Goal: Information Seeking & Learning: Learn about a topic

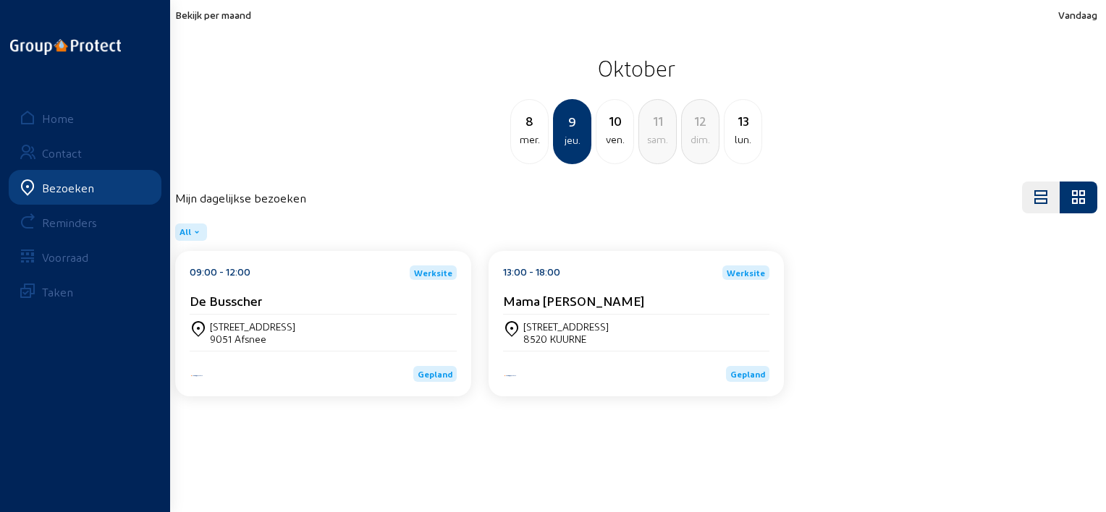
click at [237, 17] on span "Bekijk per maand" at bounding box center [213, 15] width 76 height 12
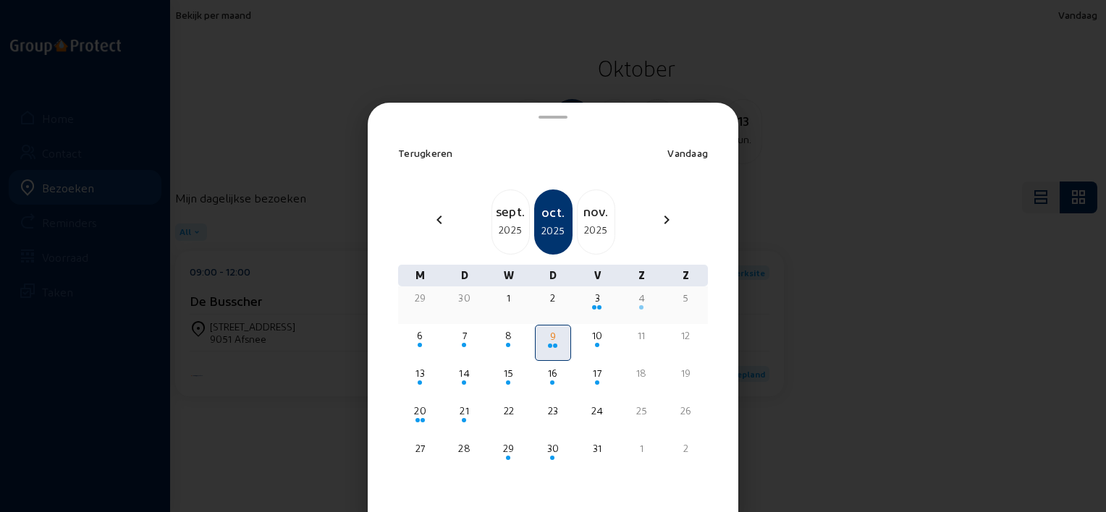
click at [423, 305] on div "29" at bounding box center [419, 305] width 35 height 36
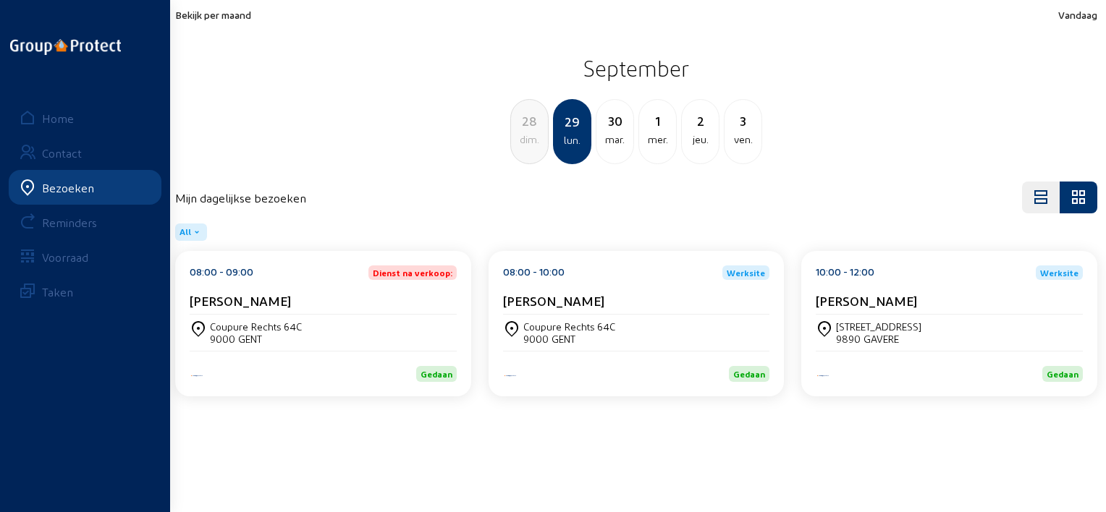
click at [907, 301] on div "[PERSON_NAME]" at bounding box center [949, 300] width 267 height 15
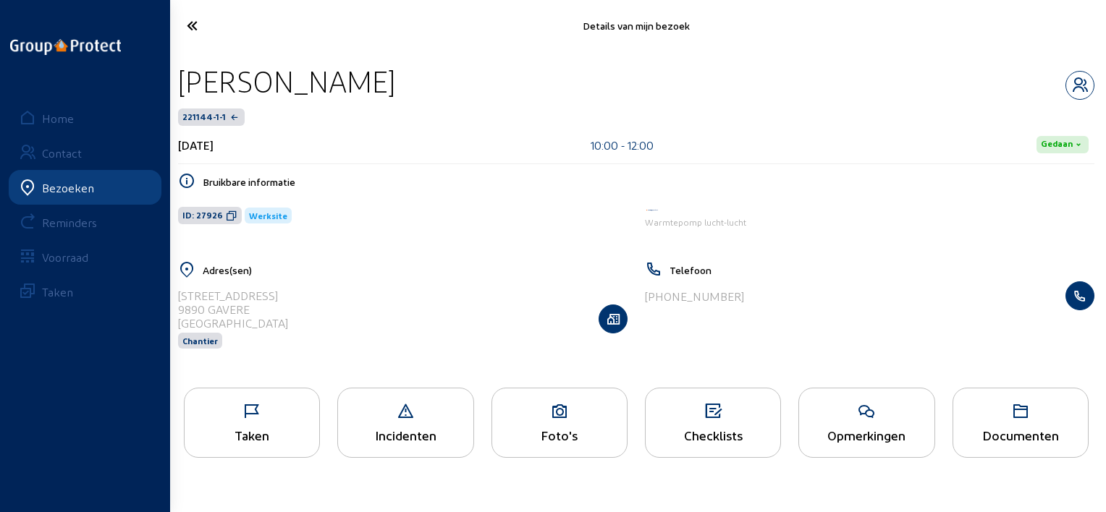
click at [262, 420] on icon at bounding box center [252, 411] width 135 height 17
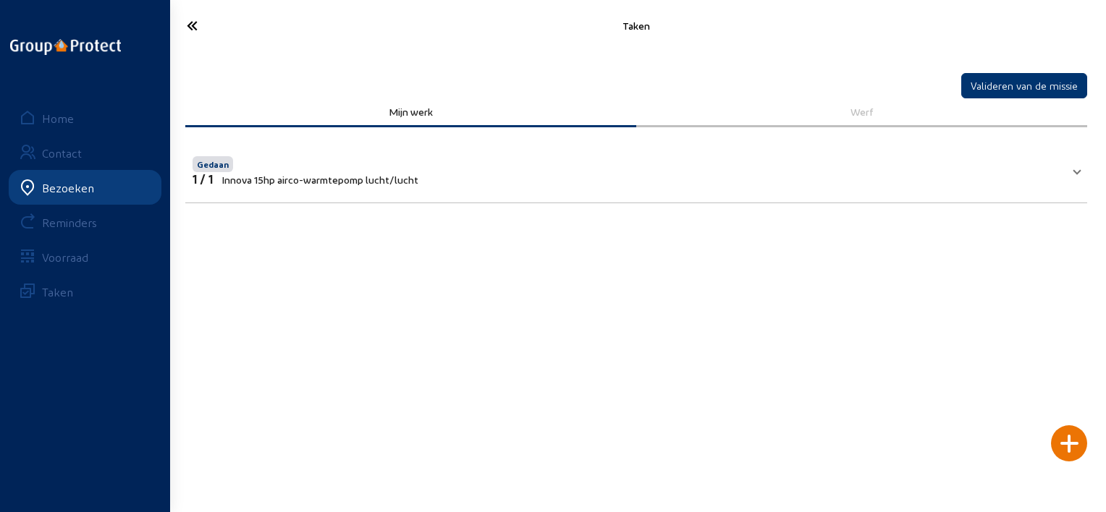
click at [192, 26] on icon at bounding box center [244, 25] width 130 height 25
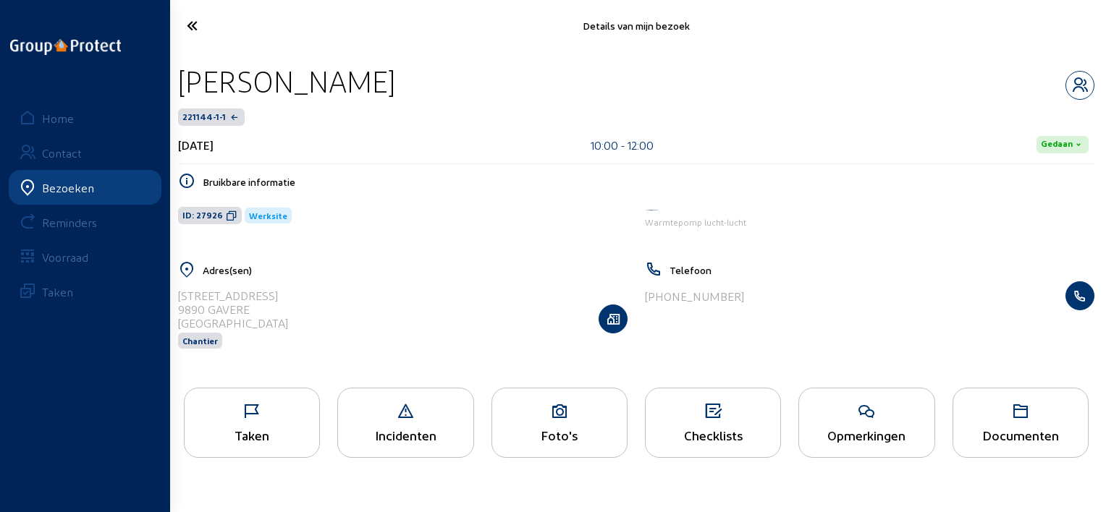
click at [392, 78] on div "[PERSON_NAME]" at bounding box center [636, 81] width 916 height 37
drag, startPoint x: 392, startPoint y: 78, endPoint x: 208, endPoint y: 75, distance: 183.1
click at [208, 75] on div "[PERSON_NAME]" at bounding box center [636, 81] width 916 height 37
copy div "[PERSON_NAME]"
click at [189, 25] on icon at bounding box center [244, 25] width 130 height 25
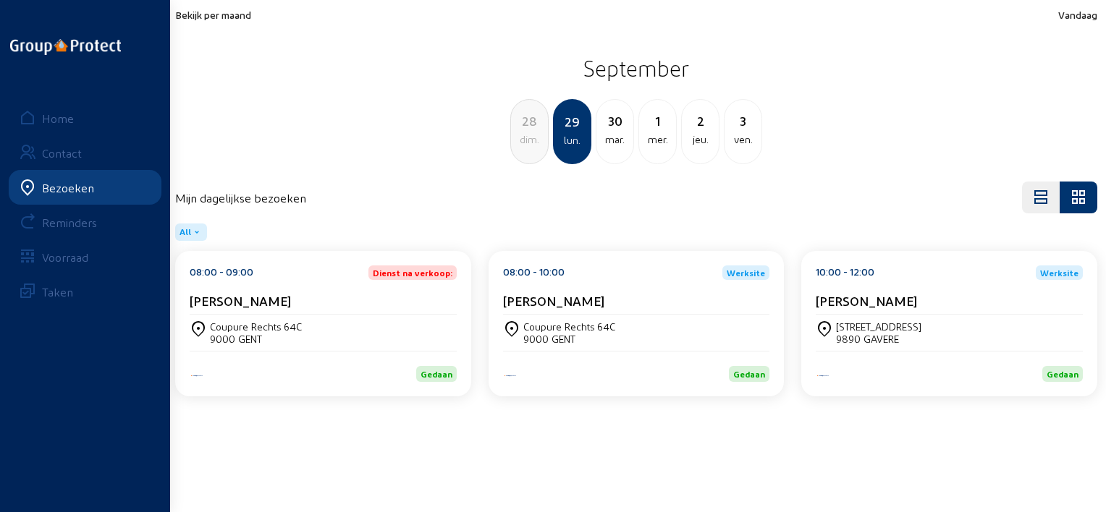
click at [614, 141] on div "mar." at bounding box center [614, 139] width 37 height 17
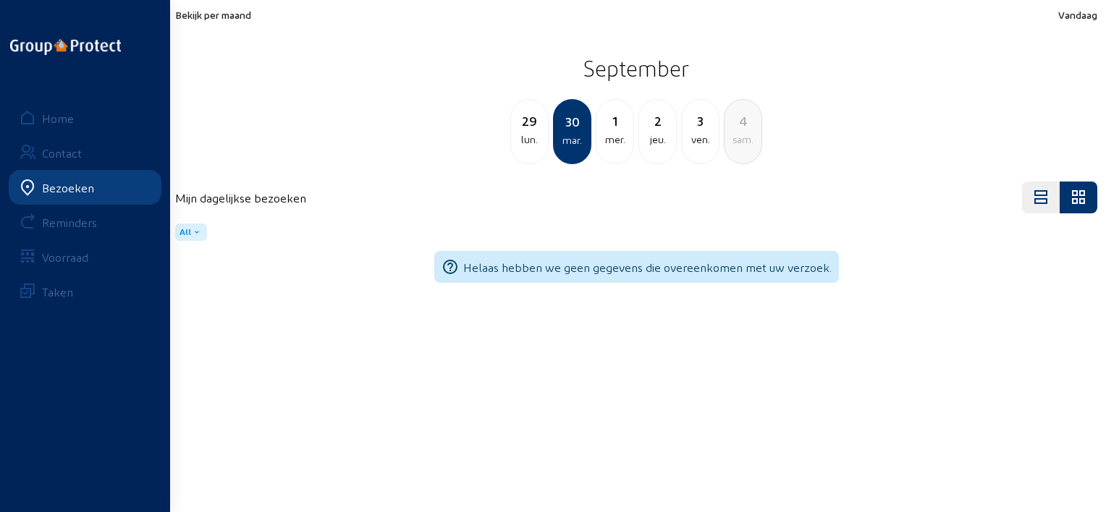
click at [617, 124] on div "1" at bounding box center [614, 121] width 37 height 20
click at [622, 122] on div "2" at bounding box center [614, 121] width 37 height 20
click at [617, 137] on div "ven." at bounding box center [614, 139] width 37 height 17
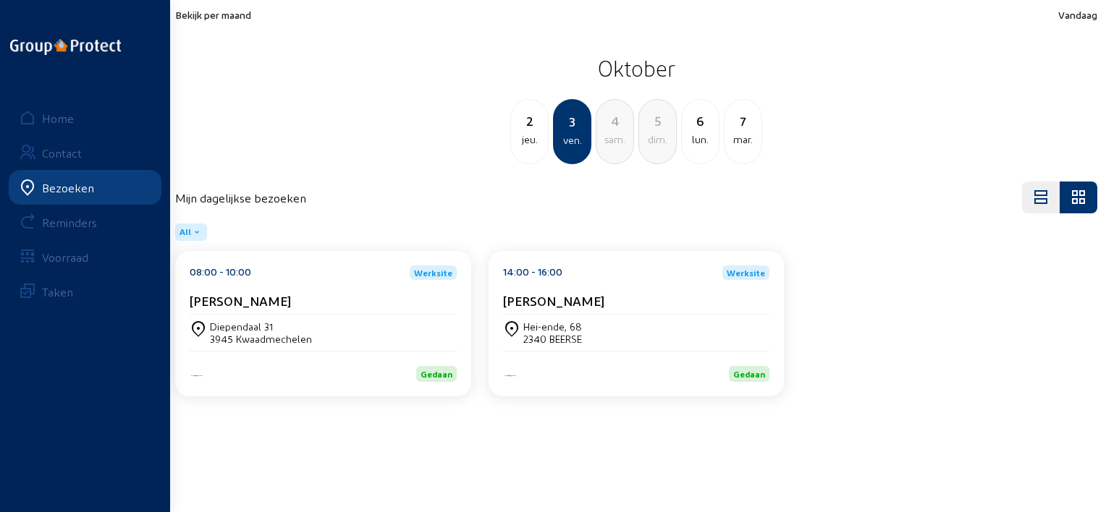
click at [289, 307] on div "[PERSON_NAME]" at bounding box center [323, 300] width 267 height 15
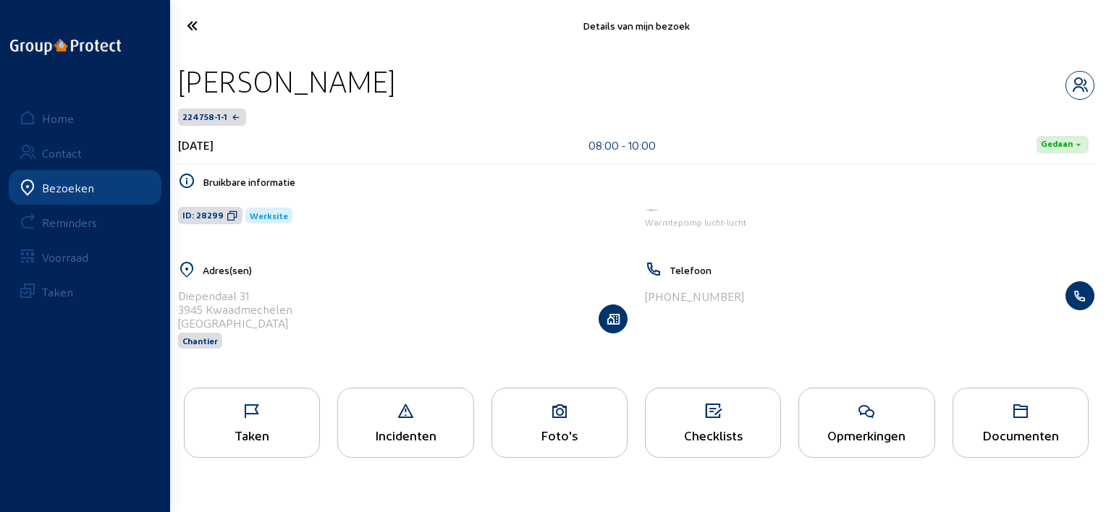
click at [280, 388] on div "Taken" at bounding box center [252, 423] width 136 height 70
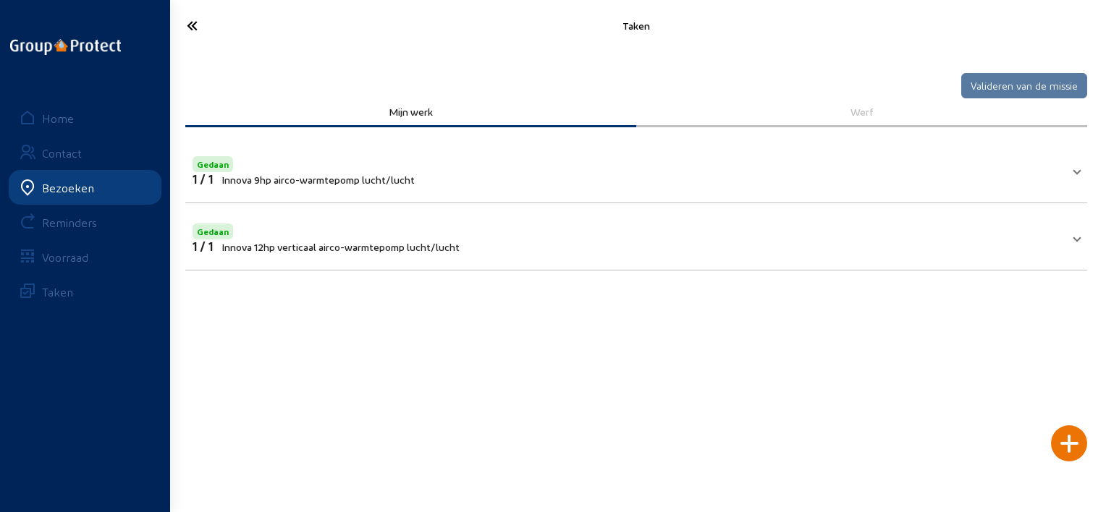
click at [200, 27] on icon at bounding box center [244, 25] width 130 height 25
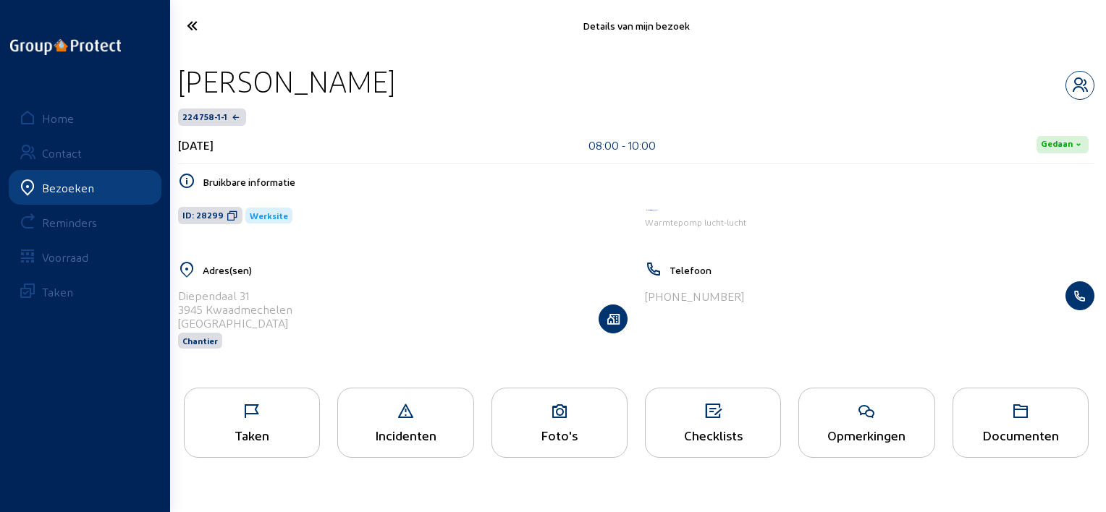
drag, startPoint x: 408, startPoint y: 76, endPoint x: 176, endPoint y: 86, distance: 232.5
click at [176, 86] on div "[PERSON_NAME] 224758-1-1 [DATE] 08:00 - 10:00 Gedaan Bruikbare informatie ID: 2…" at bounding box center [635, 215] width 939 height 328
copy div "[PERSON_NAME]"
click at [202, 23] on icon at bounding box center [244, 25] width 130 height 25
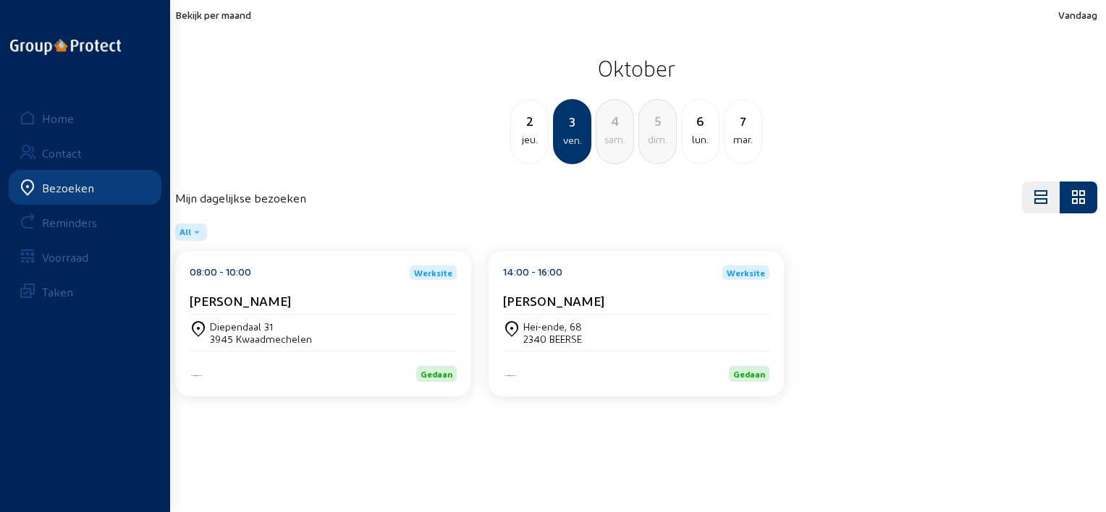
click at [592, 268] on div "14:00 - 16:00 Werksite" at bounding box center [636, 273] width 267 height 14
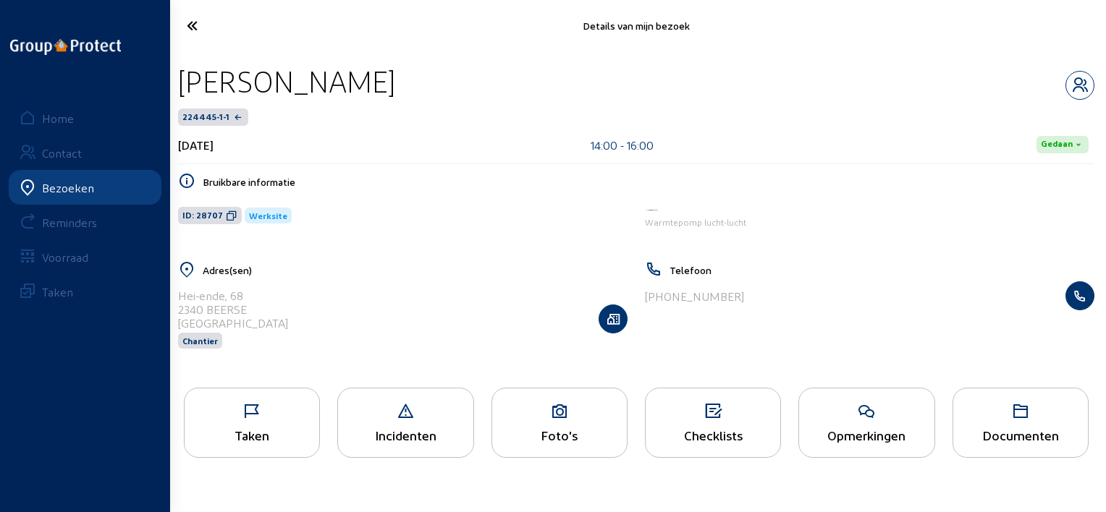
click at [250, 417] on icon at bounding box center [252, 411] width 135 height 17
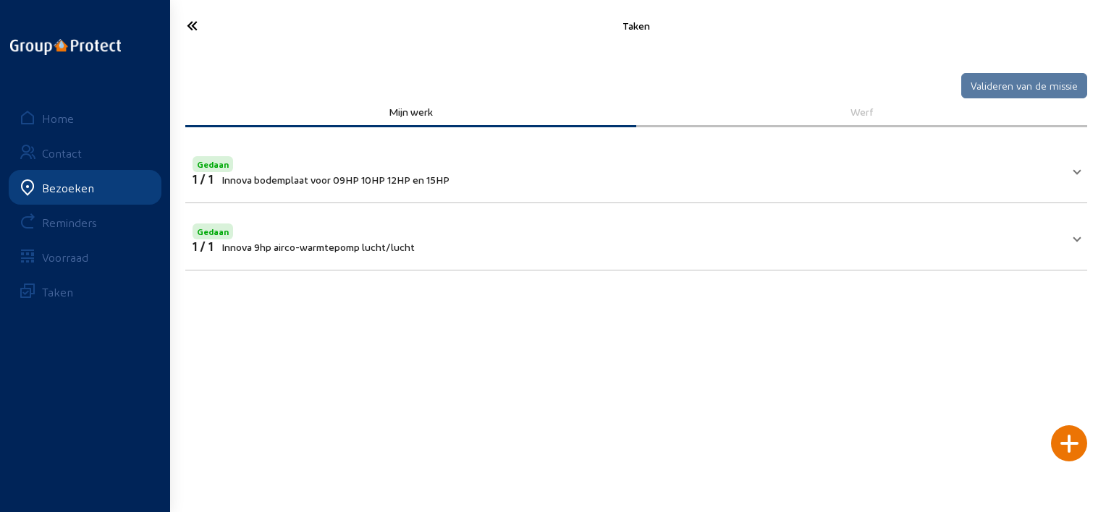
click at [196, 27] on icon at bounding box center [244, 25] width 130 height 25
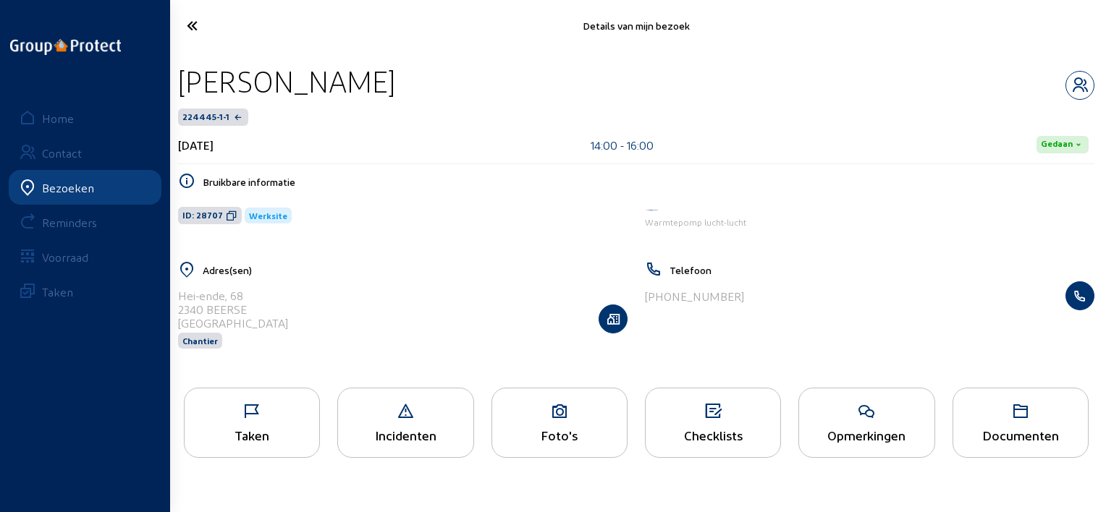
drag, startPoint x: 412, startPoint y: 79, endPoint x: 177, endPoint y: 76, distance: 234.5
click at [178, 76] on div "[PERSON_NAME]" at bounding box center [636, 81] width 916 height 37
copy div "[PERSON_NAME]"
click at [197, 28] on icon at bounding box center [244, 25] width 130 height 25
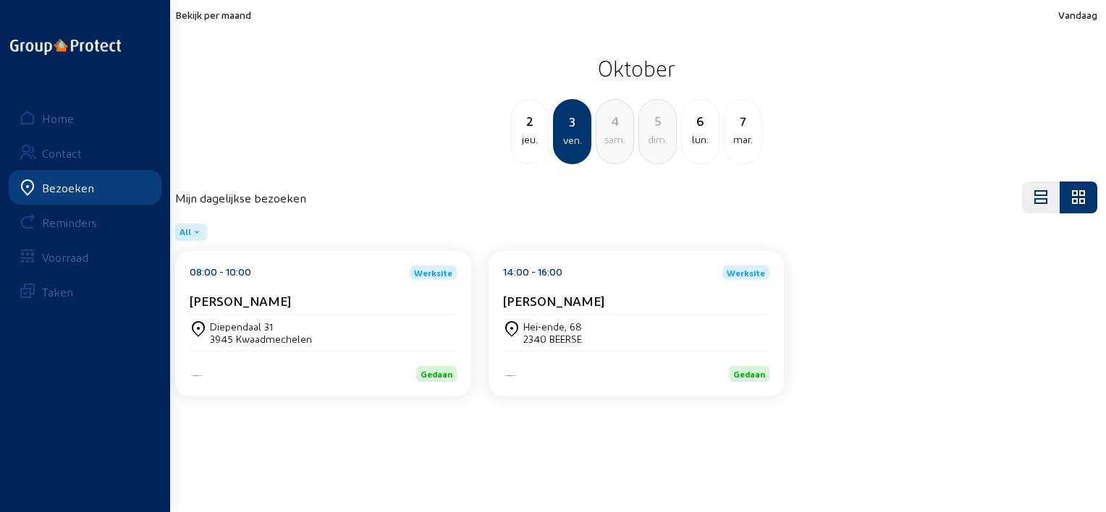
click at [213, 17] on span "Bekijk per maand" at bounding box center [213, 15] width 76 height 12
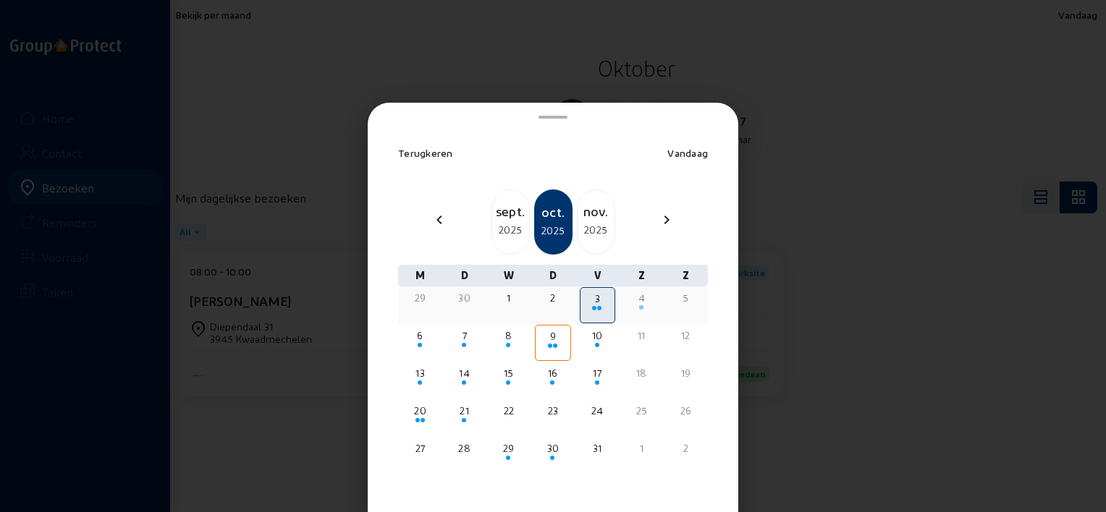
click at [628, 310] on div "4" at bounding box center [641, 305] width 35 height 36
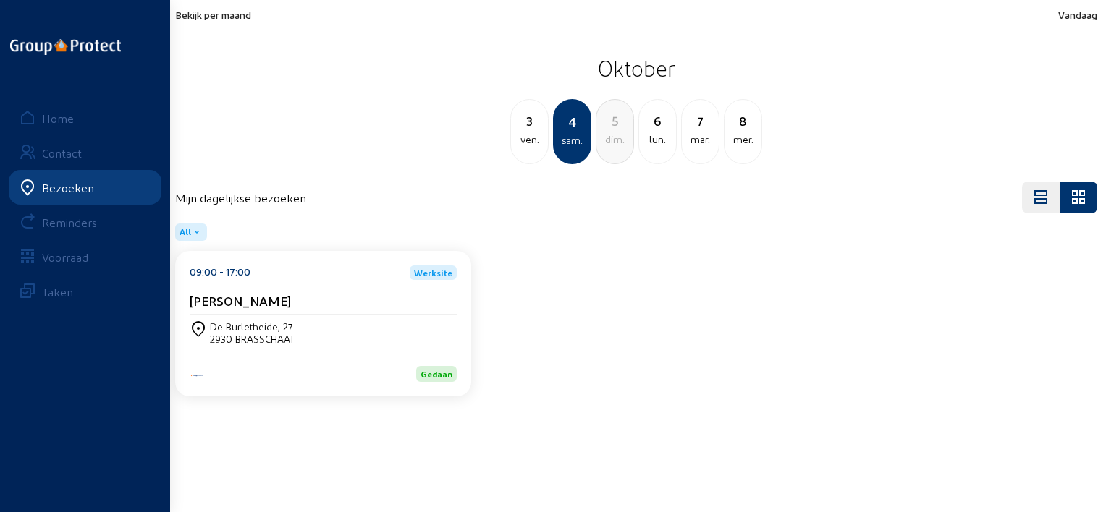
click at [300, 293] on div "[PERSON_NAME]" at bounding box center [323, 300] width 267 height 15
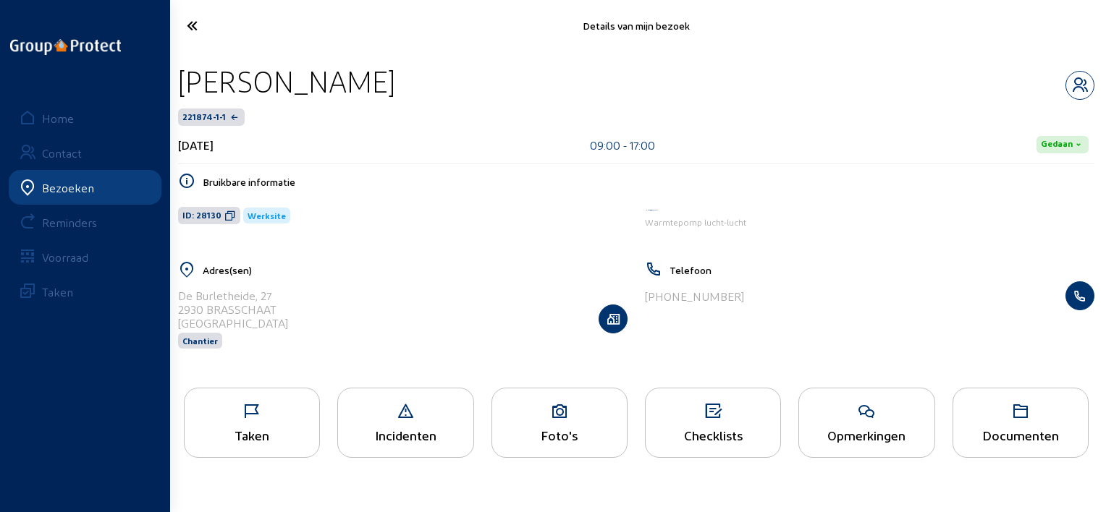
click at [274, 440] on div "Taken" at bounding box center [252, 435] width 135 height 15
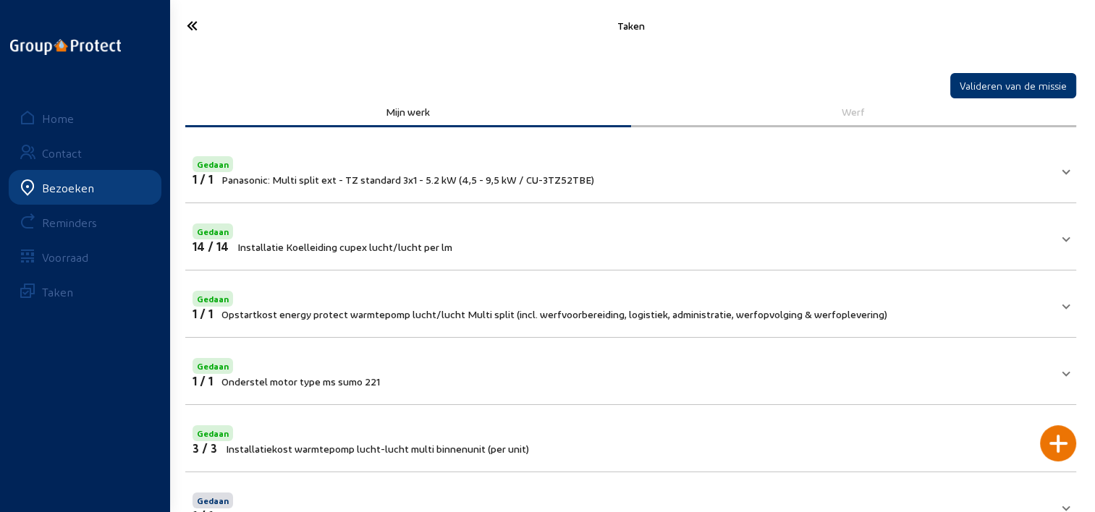
click at [206, 22] on icon at bounding box center [243, 25] width 129 height 25
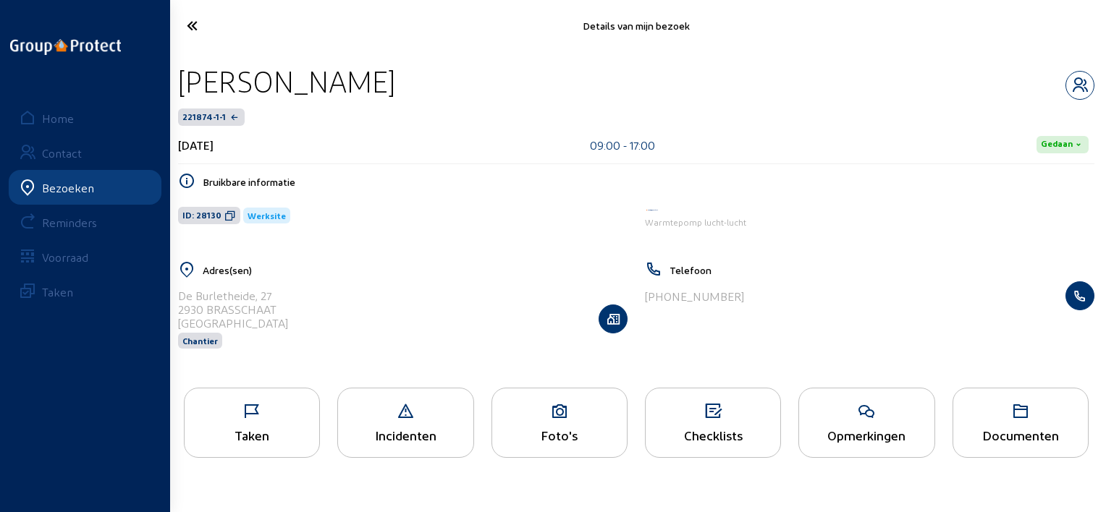
click at [206, 22] on icon at bounding box center [244, 25] width 130 height 25
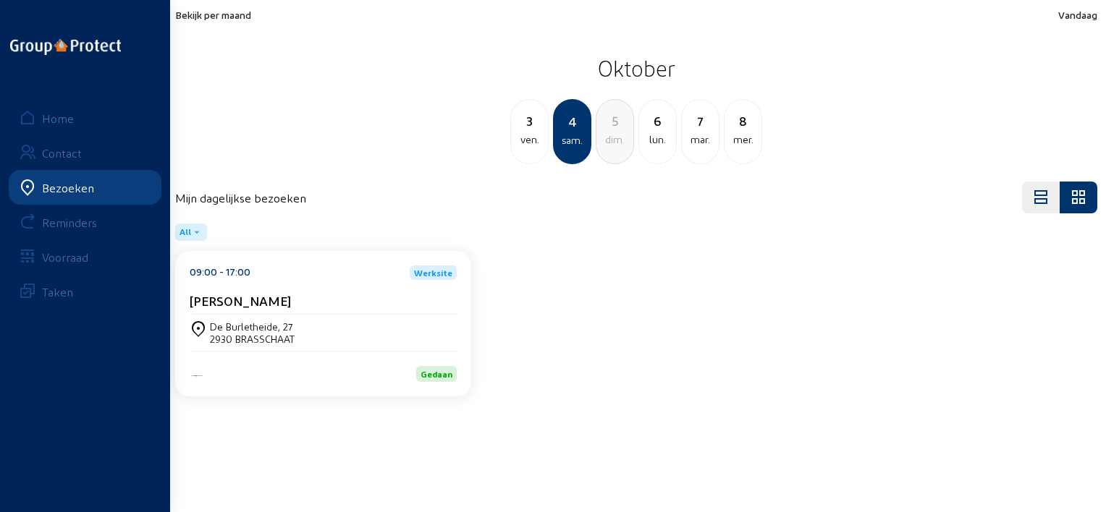
click at [206, 22] on div "Bekijk per maand Vandaag [DATE] ven. 4 sam. 5 dim. 6 lun. [DATE] 8 mer." at bounding box center [636, 87] width 922 height 156
click at [211, 18] on span "Bekijk per maand" at bounding box center [213, 15] width 76 height 12
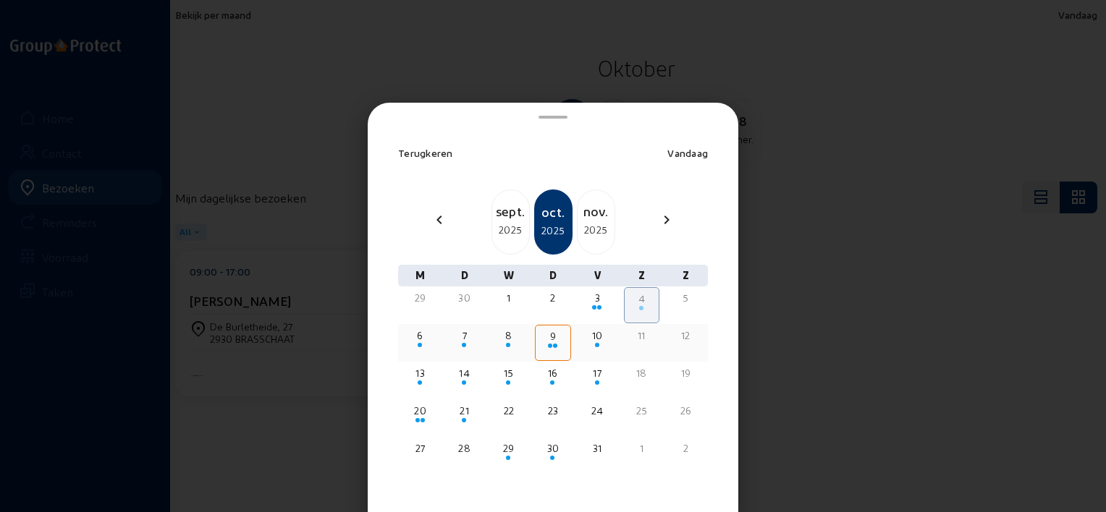
click at [415, 334] on div "6" at bounding box center [420, 336] width 33 height 14
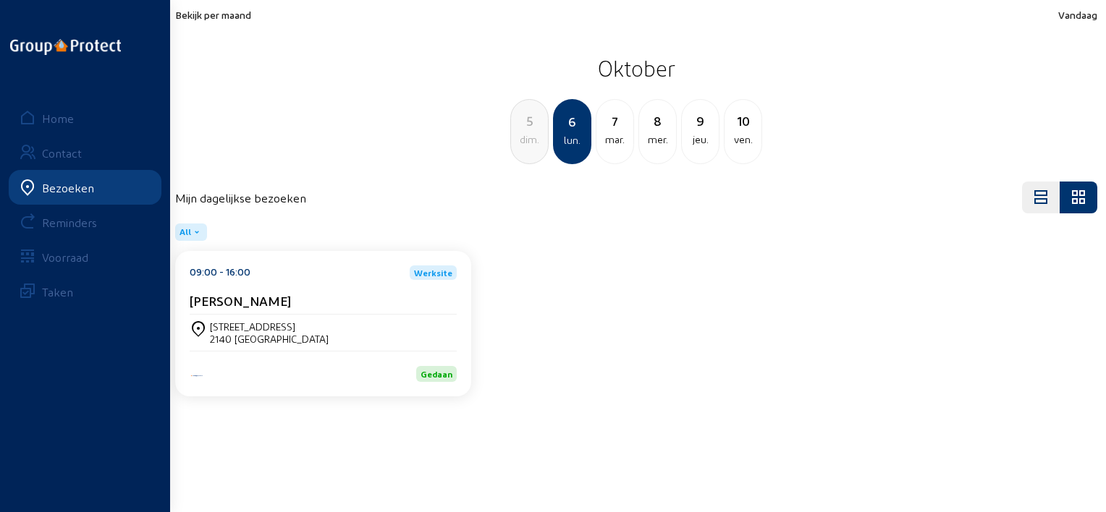
click at [334, 305] on div "[PERSON_NAME]" at bounding box center [323, 300] width 267 height 15
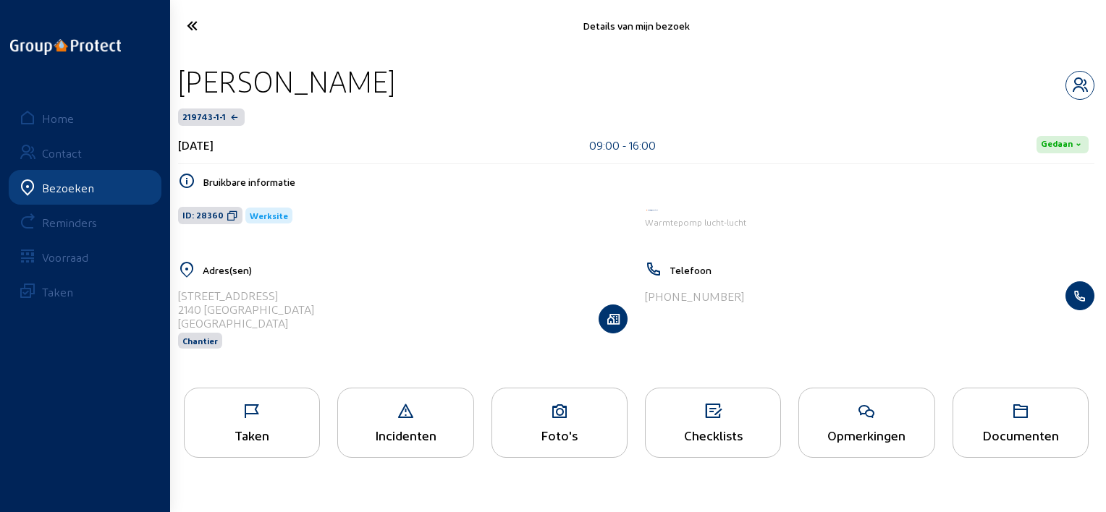
click at [287, 405] on icon at bounding box center [252, 411] width 135 height 17
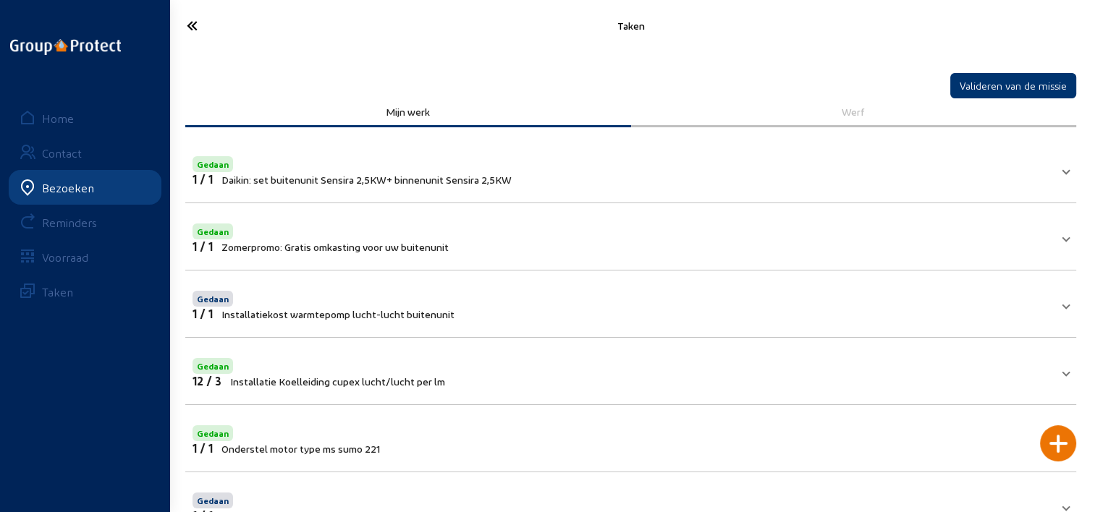
click at [191, 27] on icon at bounding box center [243, 25] width 129 height 25
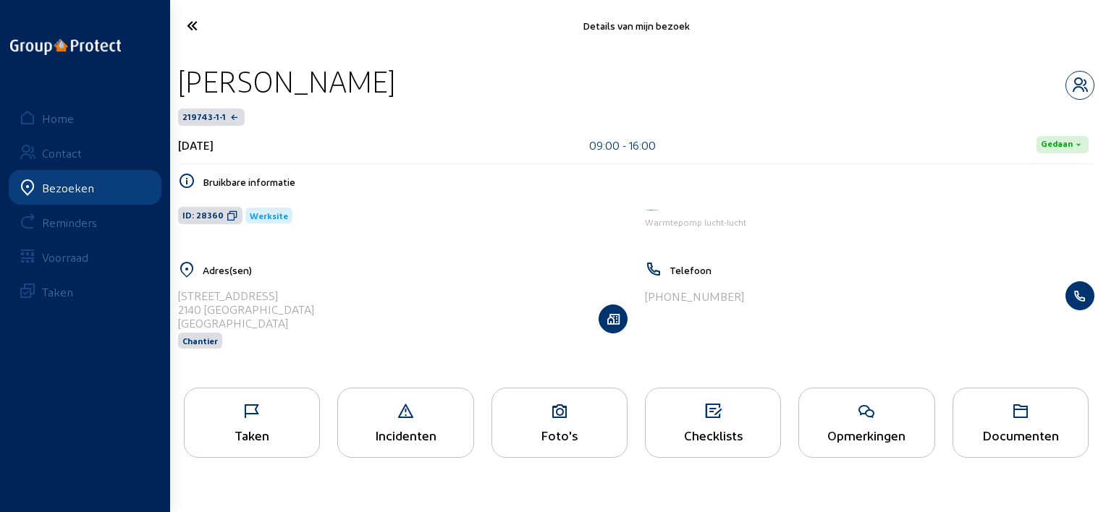
drag, startPoint x: 401, startPoint y: 93, endPoint x: 192, endPoint y: 92, distance: 208.4
click at [192, 92] on div "[PERSON_NAME]" at bounding box center [636, 81] width 916 height 37
click at [434, 85] on div "[PERSON_NAME]" at bounding box center [636, 81] width 916 height 37
drag, startPoint x: 417, startPoint y: 79, endPoint x: 191, endPoint y: 49, distance: 227.7
click at [191, 49] on div "Details van mijn bezoek [PERSON_NAME] 219743-1-1 [DATE] 09:00 - 16:00 Gedaan Br…" at bounding box center [635, 243] width 939 height 486
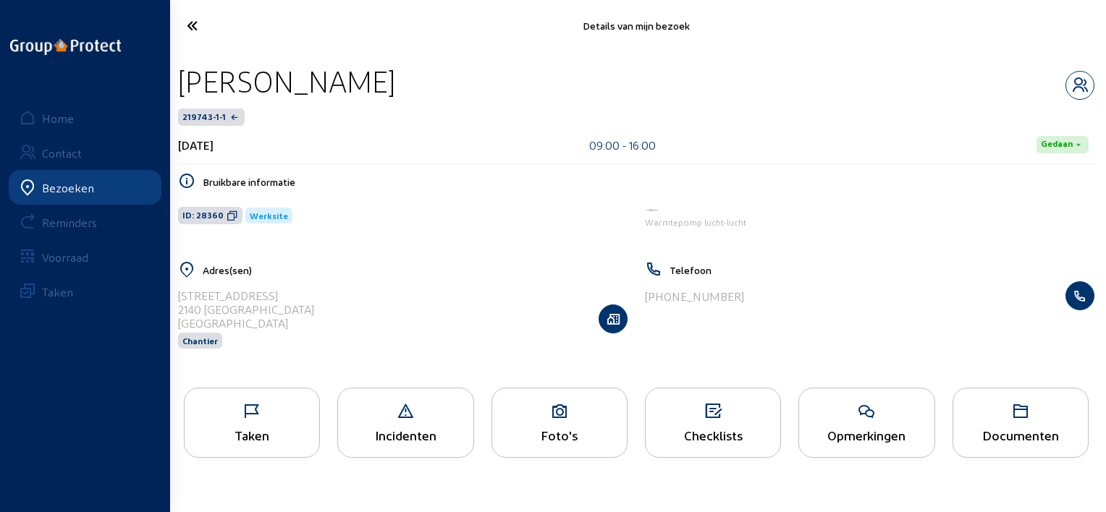
copy div "[PERSON_NAME]"
click at [198, 37] on icon at bounding box center [244, 25] width 130 height 25
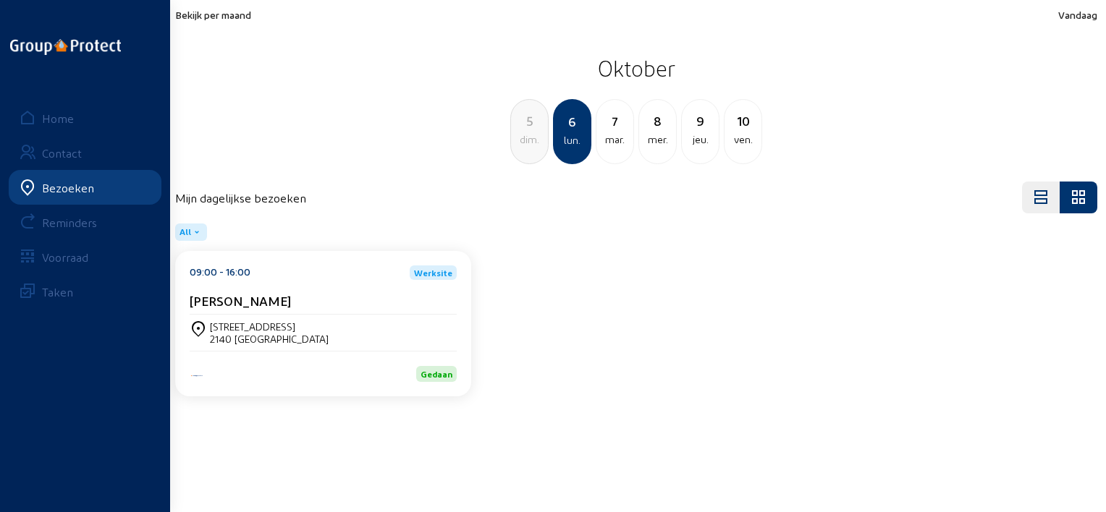
click at [617, 158] on div "[DATE]" at bounding box center [615, 131] width 38 height 65
click at [362, 306] on div "[PERSON_NAME]" at bounding box center [323, 300] width 267 height 15
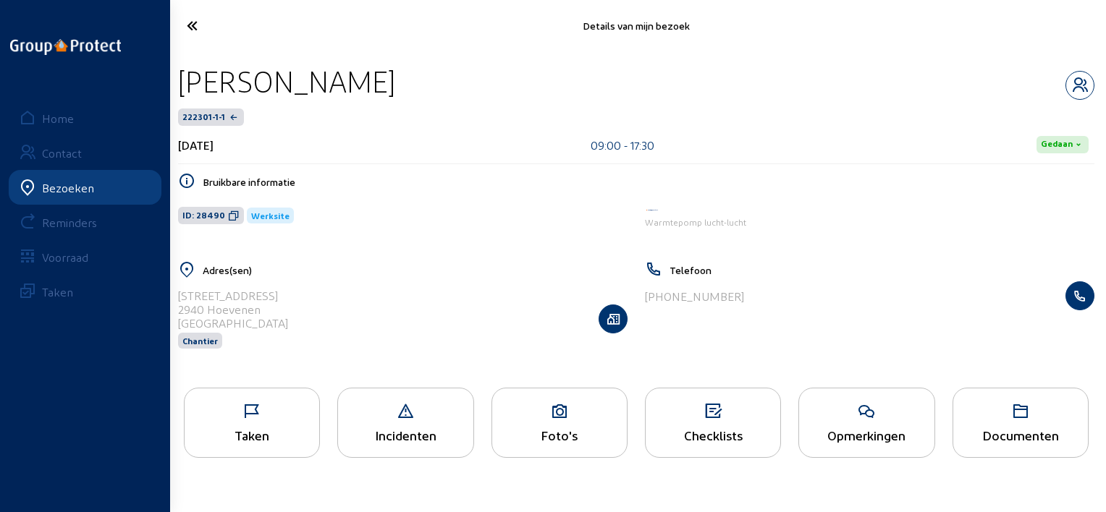
drag, startPoint x: 359, startPoint y: 93, endPoint x: 186, endPoint y: 88, distance: 173.1
click at [186, 88] on div "[PERSON_NAME]" at bounding box center [636, 81] width 916 height 37
drag, startPoint x: 186, startPoint y: 88, endPoint x: 395, endPoint y: 94, distance: 209.2
click at [395, 94] on div "[PERSON_NAME]" at bounding box center [636, 81] width 916 height 37
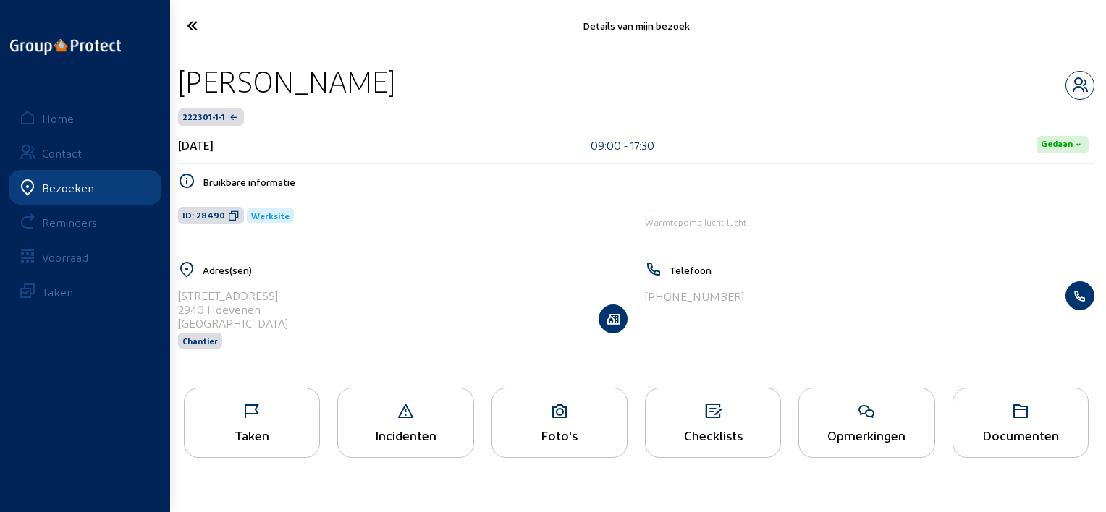
drag, startPoint x: 379, startPoint y: 92, endPoint x: 182, endPoint y: 75, distance: 197.5
click at [182, 75] on div "[PERSON_NAME]" at bounding box center [636, 81] width 916 height 37
copy div "[PERSON_NAME]"
click at [280, 413] on icon at bounding box center [252, 411] width 135 height 17
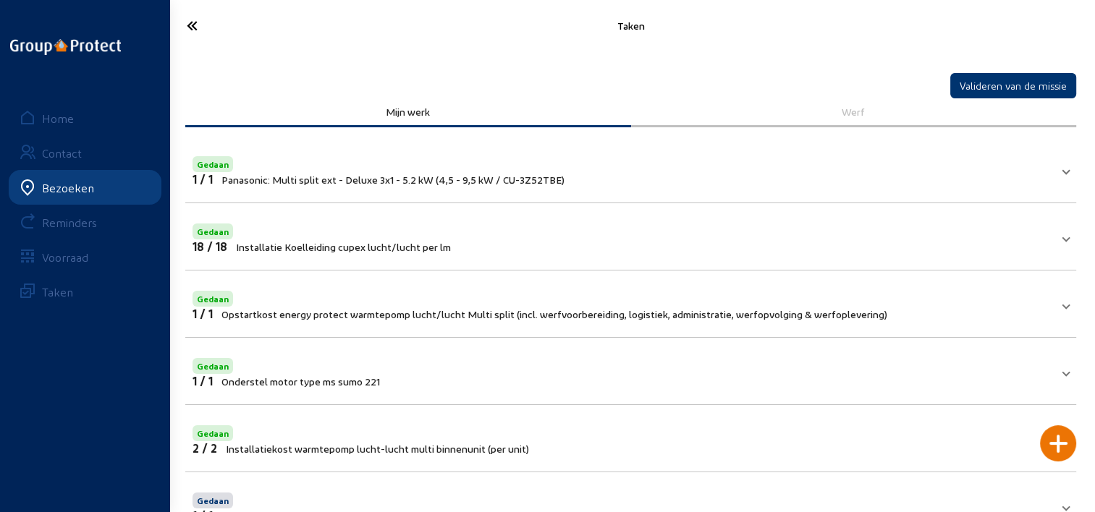
click at [185, 20] on icon at bounding box center [243, 25] width 129 height 25
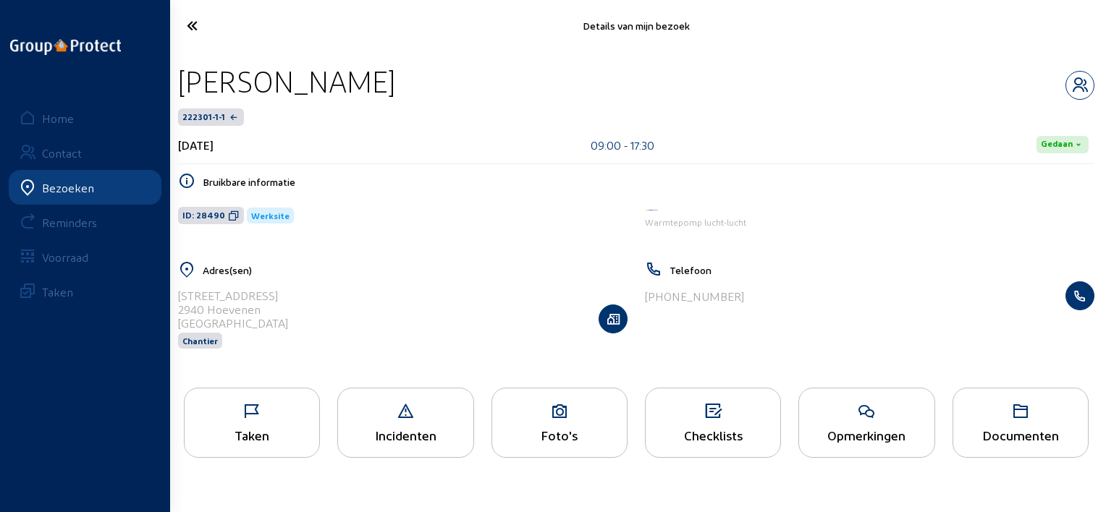
click at [185, 20] on icon at bounding box center [244, 25] width 130 height 25
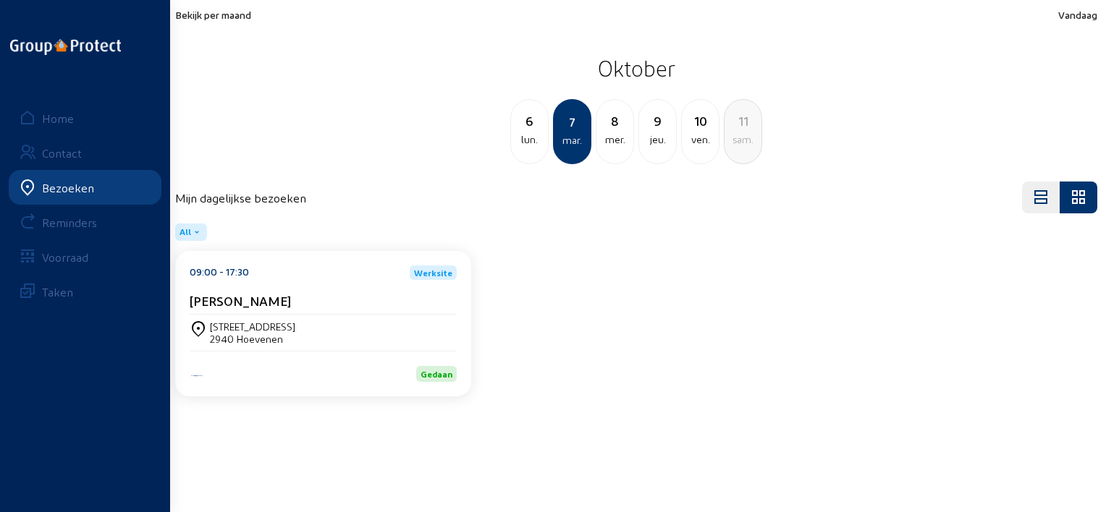
click at [602, 145] on div "mer." at bounding box center [614, 139] width 37 height 17
click at [284, 296] on div "[PERSON_NAME]" at bounding box center [323, 300] width 267 height 15
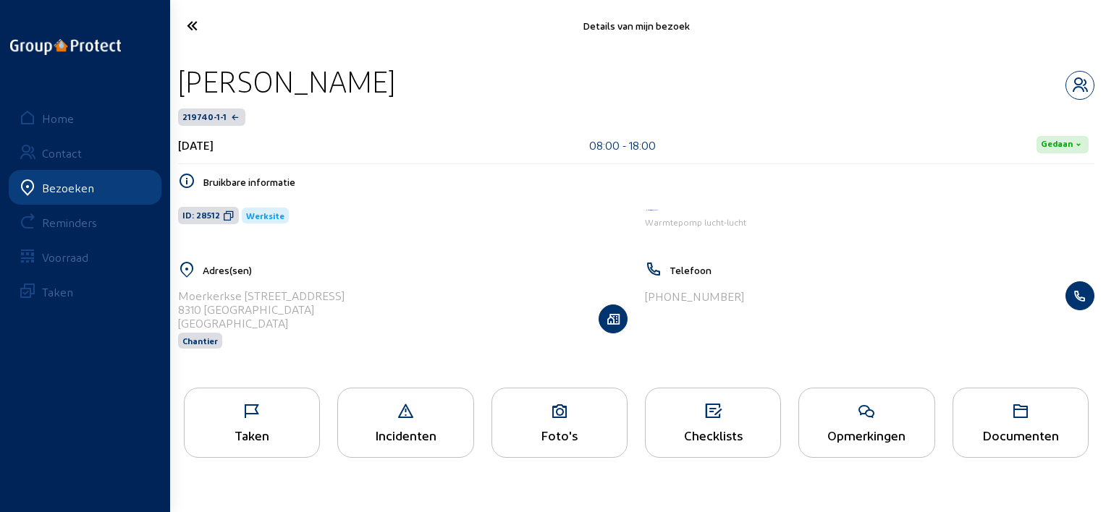
click at [527, 410] on icon at bounding box center [559, 411] width 135 height 17
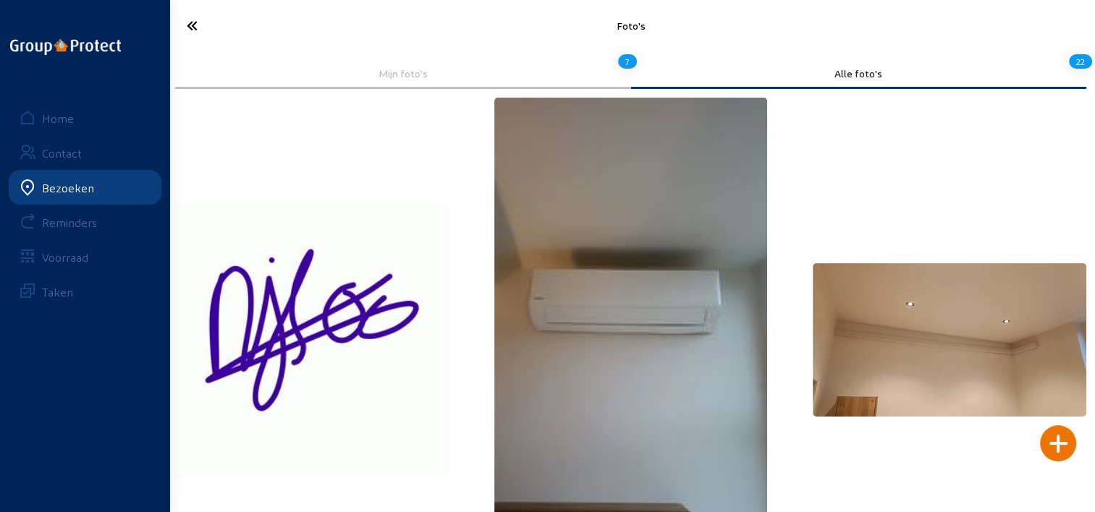
click at [198, 13] on icon at bounding box center [243, 25] width 129 height 25
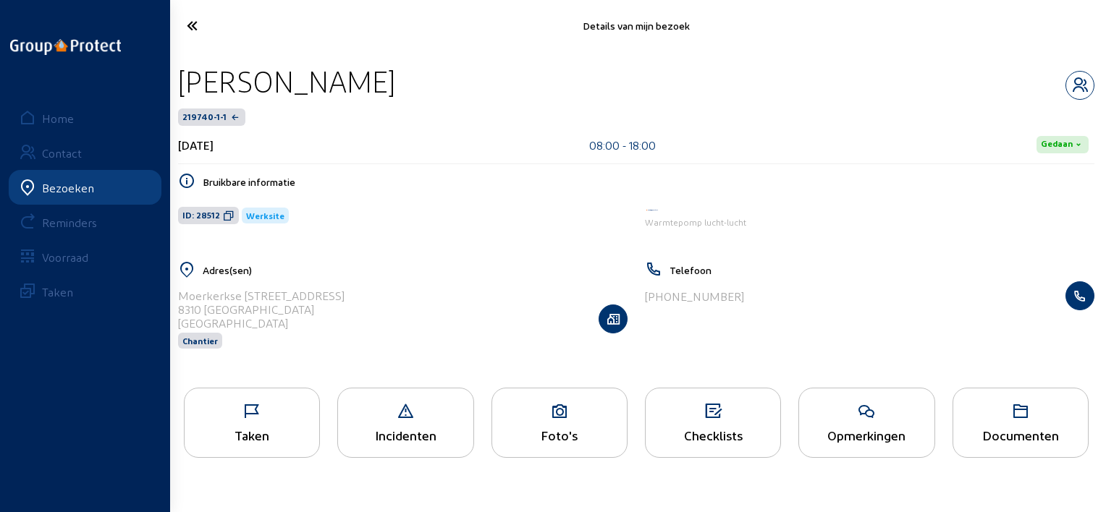
click at [281, 408] on icon at bounding box center [252, 411] width 135 height 17
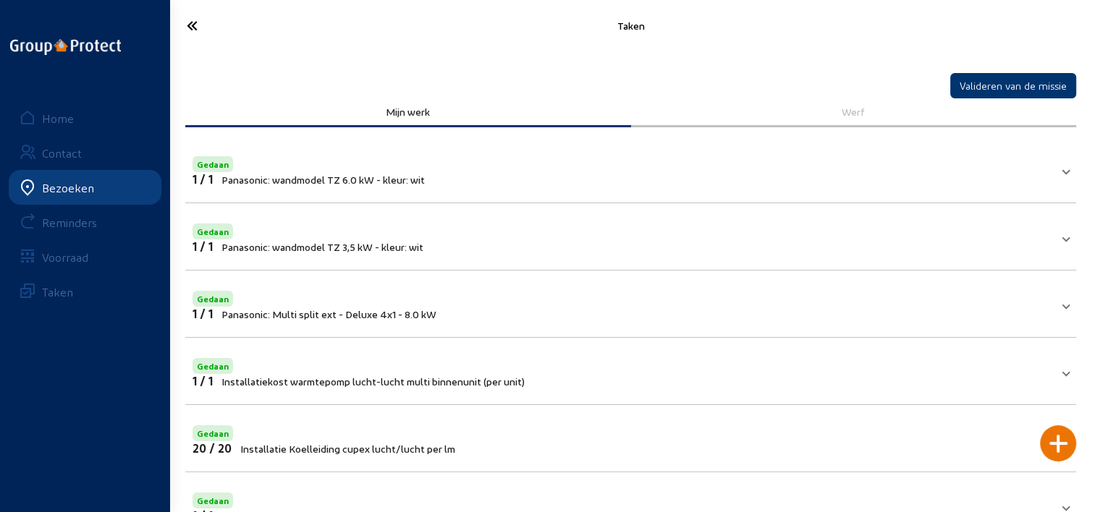
click at [195, 22] on icon at bounding box center [243, 25] width 129 height 25
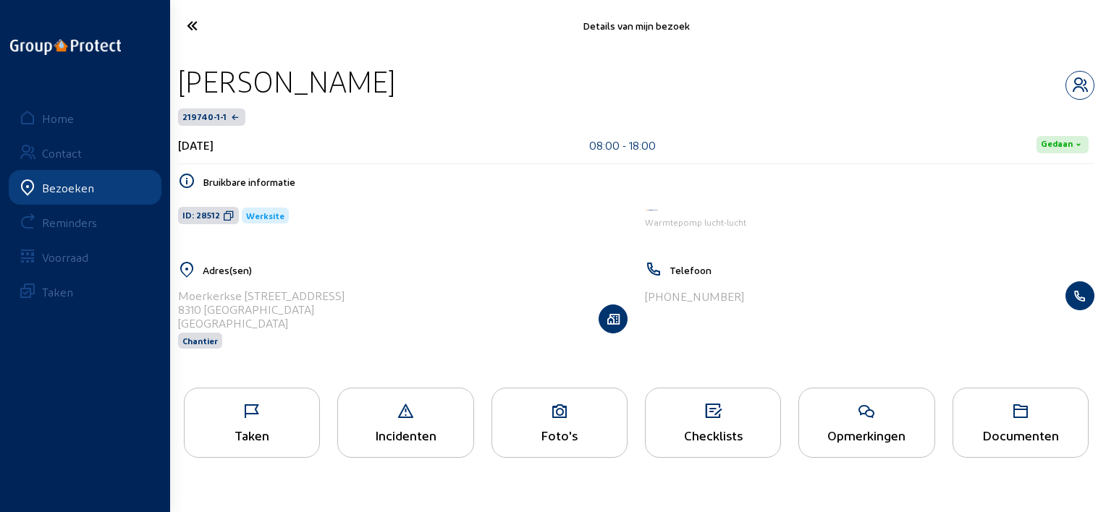
drag, startPoint x: 304, startPoint y: 87, endPoint x: 180, endPoint y: 87, distance: 123.7
click at [180, 87] on div "[PERSON_NAME]" at bounding box center [636, 81] width 916 height 37
copy div "[PERSON_NAME]"
click at [191, 35] on icon at bounding box center [244, 25] width 130 height 25
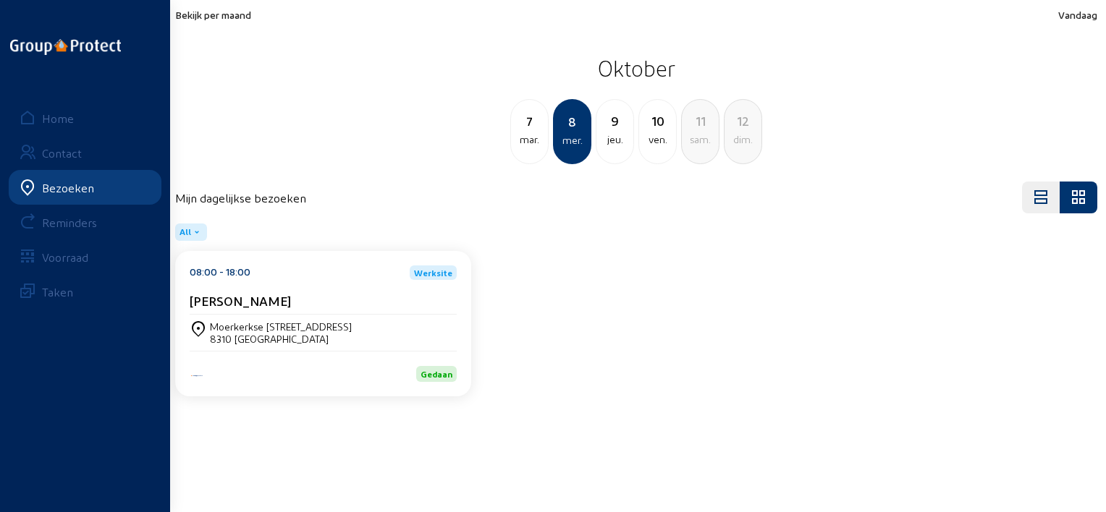
click at [611, 135] on div "jeu." at bounding box center [614, 139] width 37 height 17
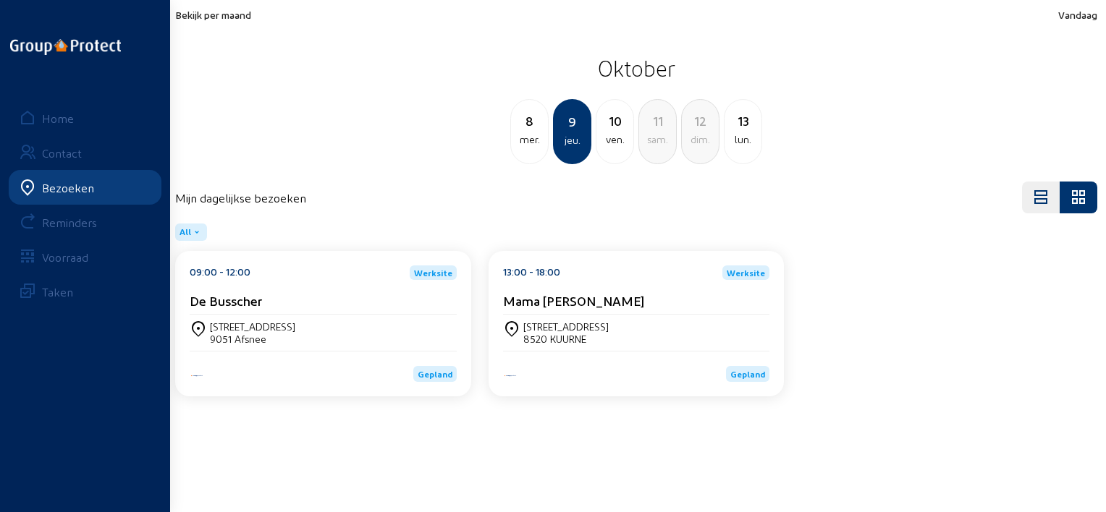
click at [329, 315] on div "[STREET_ADDRESS]" at bounding box center [323, 333] width 267 height 36
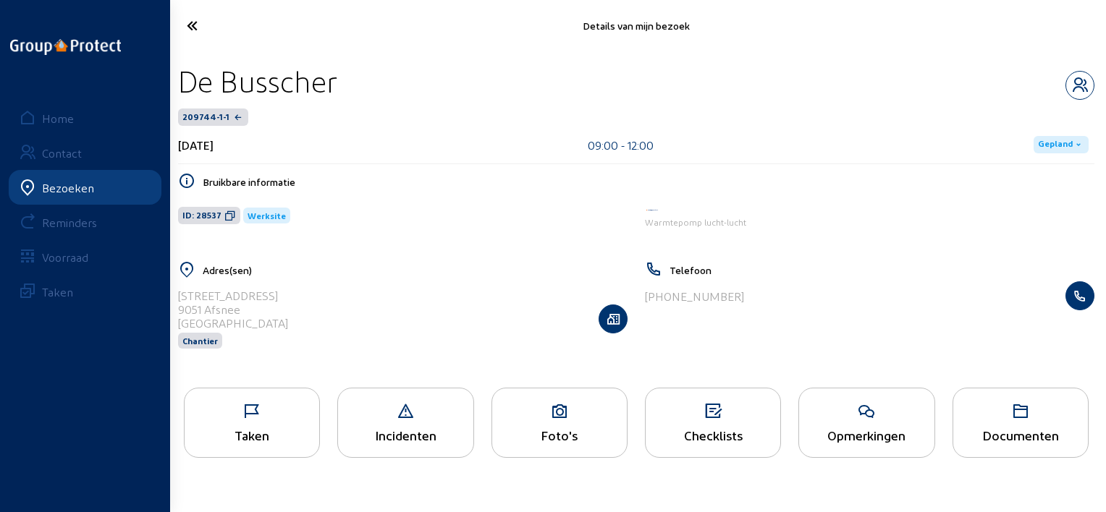
click at [272, 414] on icon at bounding box center [252, 411] width 135 height 17
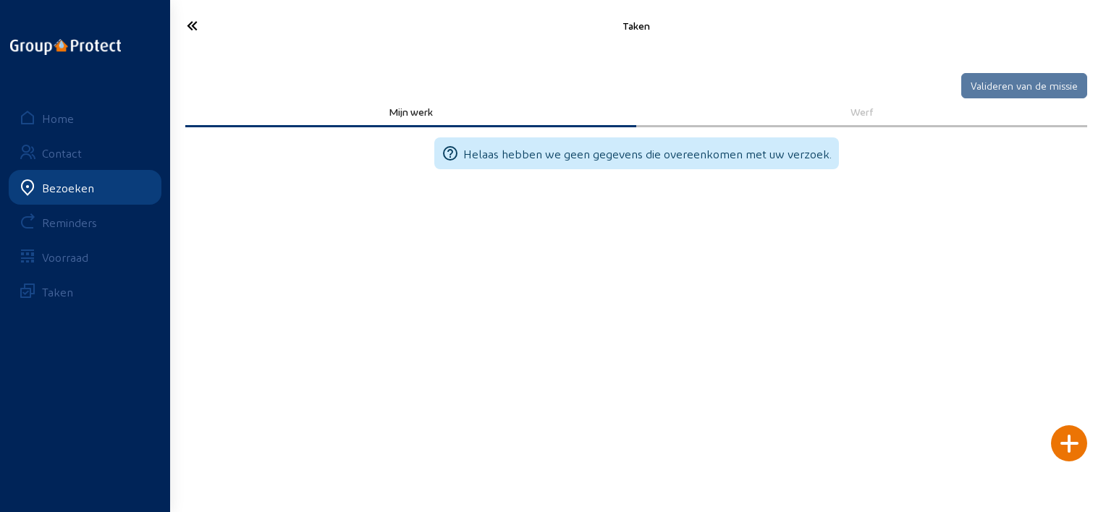
click at [813, 116] on div "Werf" at bounding box center [861, 112] width 431 height 12
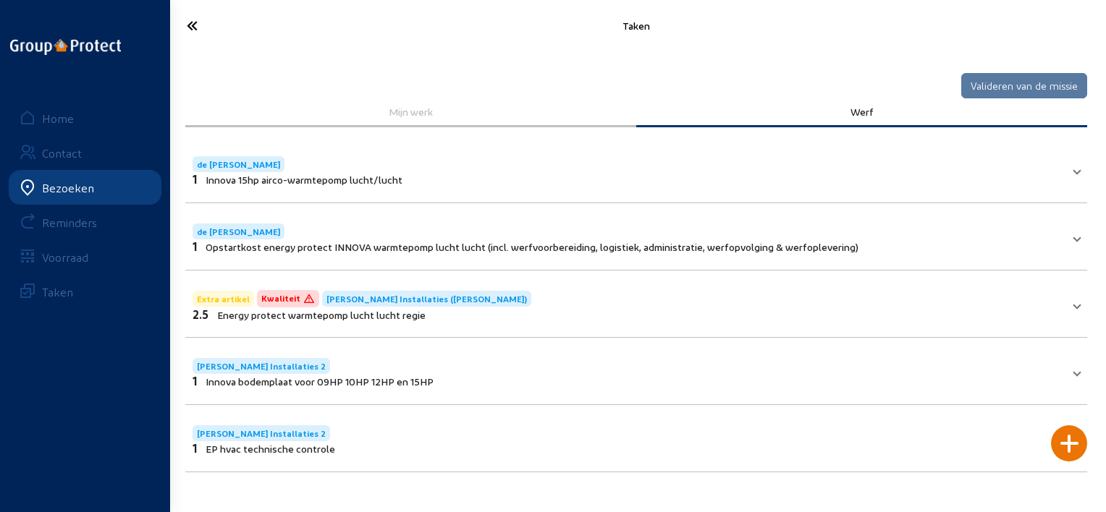
click at [200, 34] on icon at bounding box center [244, 25] width 130 height 25
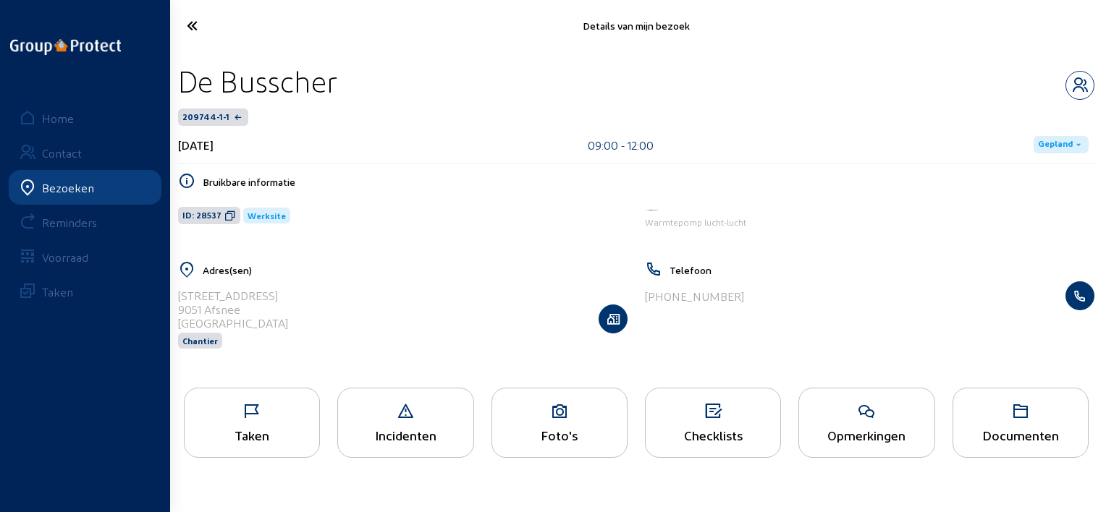
drag, startPoint x: 352, startPoint y: 84, endPoint x: 185, endPoint y: 65, distance: 168.2
click at [185, 65] on div "De Busscher" at bounding box center [636, 81] width 916 height 37
copy div "De Busscher"
click at [211, 34] on icon at bounding box center [244, 25] width 130 height 25
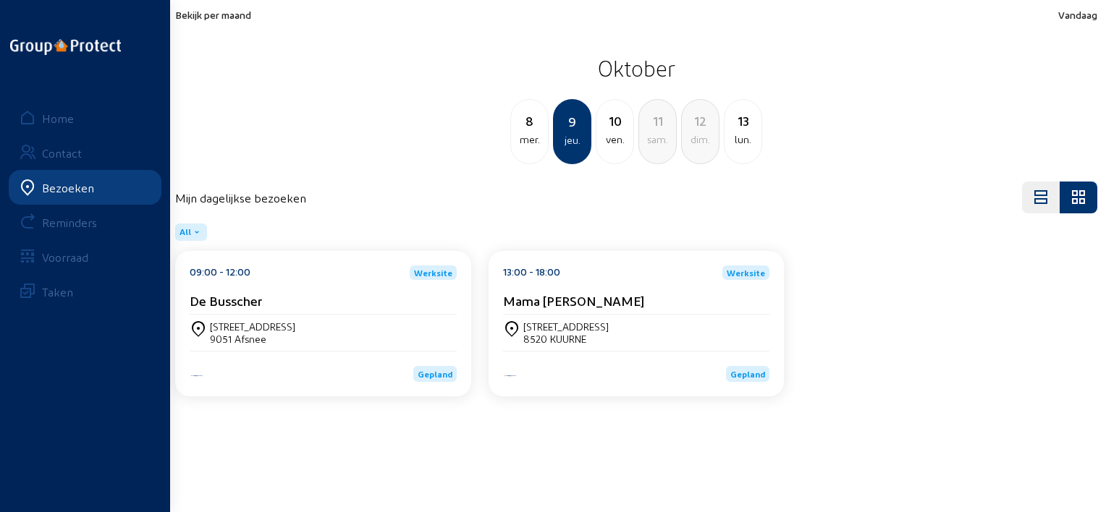
click at [617, 330] on div "Leiestraat, 66 8520 KUURNE" at bounding box center [636, 333] width 267 height 25
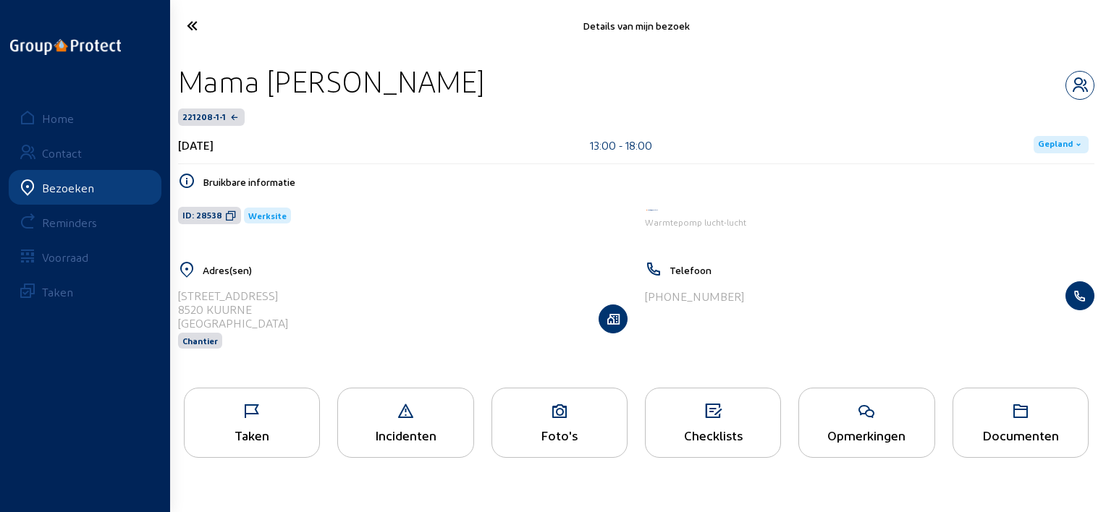
click at [276, 408] on icon at bounding box center [252, 411] width 135 height 17
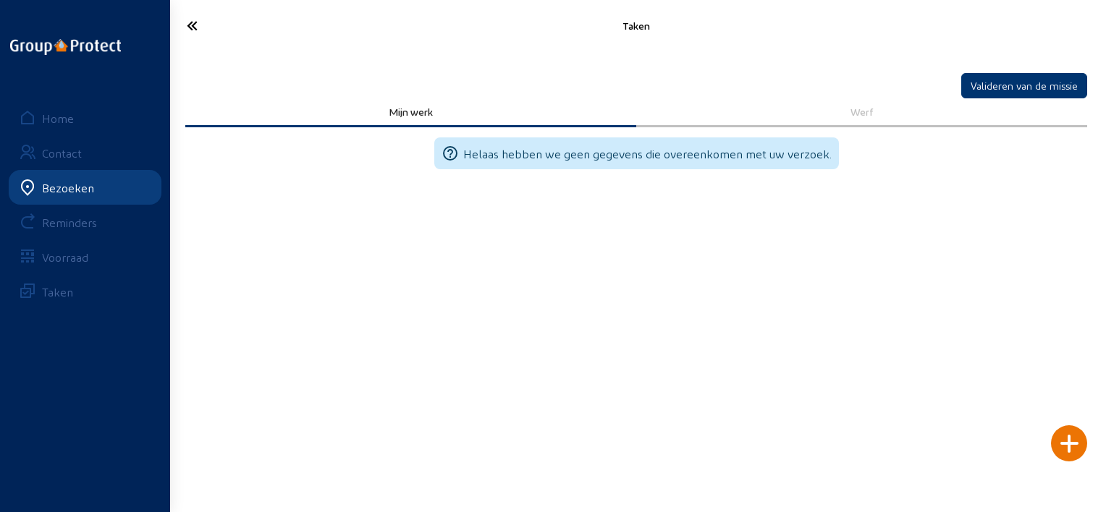
click at [863, 114] on div "Werf" at bounding box center [861, 112] width 431 height 12
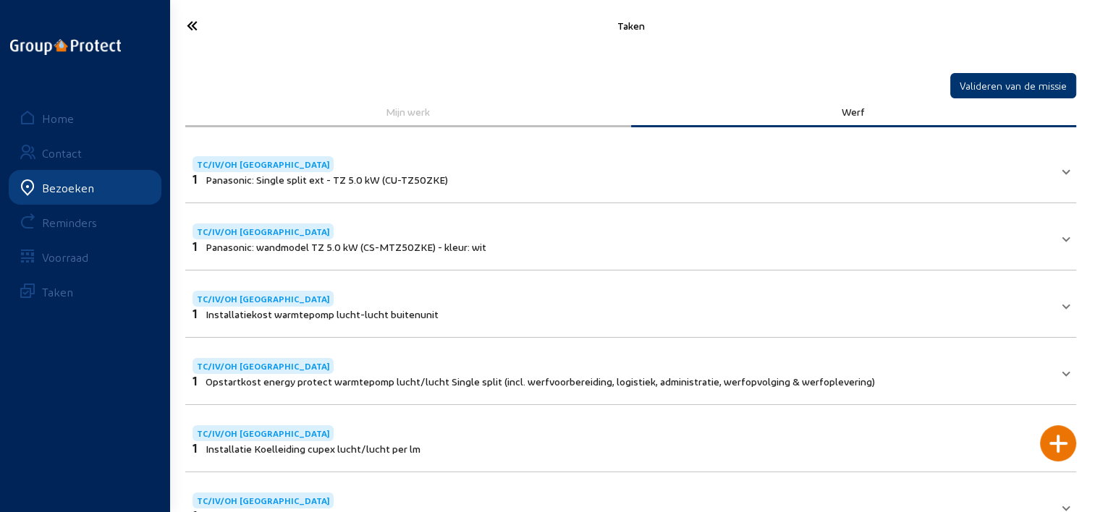
click at [188, 35] on icon at bounding box center [243, 25] width 129 height 25
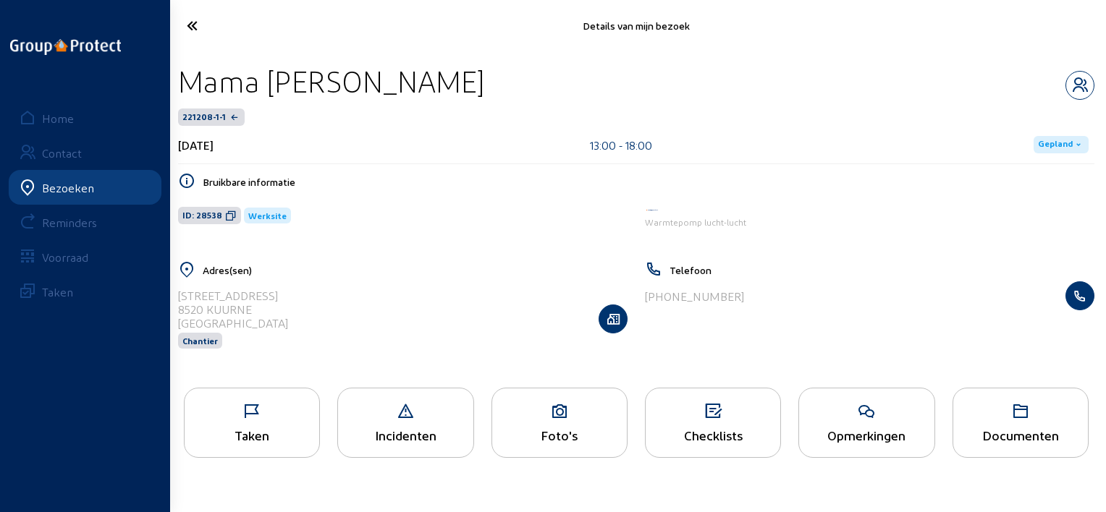
drag, startPoint x: 363, startPoint y: 77, endPoint x: 174, endPoint y: 62, distance: 189.5
click at [174, 62] on div "Mama [PERSON_NAME] 221208-1-1 [DATE] 13:00 - 18:00 Gepland Bruikbare informatie…" at bounding box center [635, 215] width 939 height 328
copy div "Mama [PERSON_NAME]"
click at [366, 103] on div "Mama [PERSON_NAME] 221208-1-1 [DATE] 13:00 - 18:00 [GEOGRAPHIC_DATA]" at bounding box center [636, 113] width 916 height 101
drag, startPoint x: 349, startPoint y: 72, endPoint x: 186, endPoint y: 63, distance: 163.1
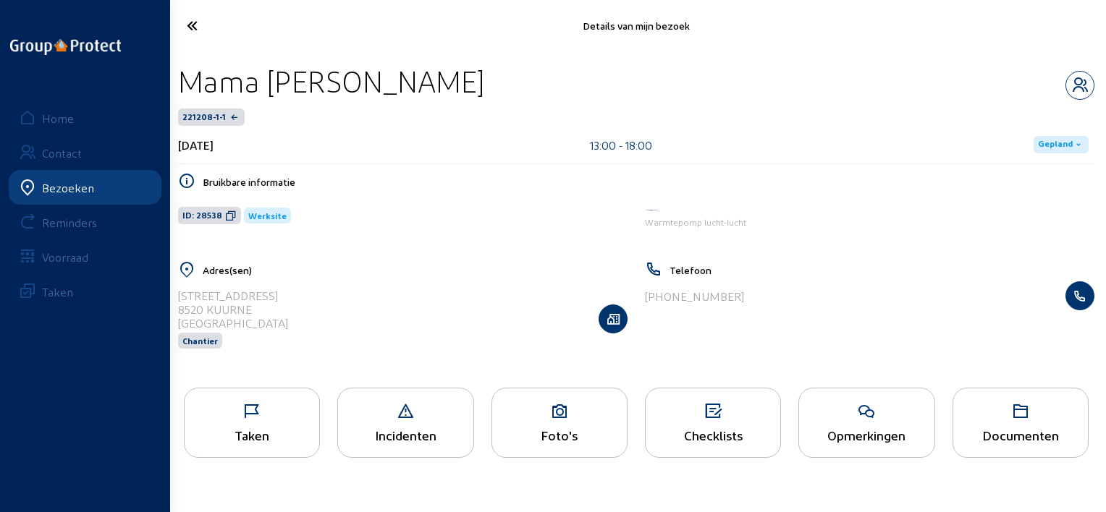
click at [186, 63] on div "Mama [PERSON_NAME]" at bounding box center [636, 81] width 916 height 37
copy div "Mama [PERSON_NAME]"
click at [556, 431] on div "Foto's" at bounding box center [559, 435] width 135 height 15
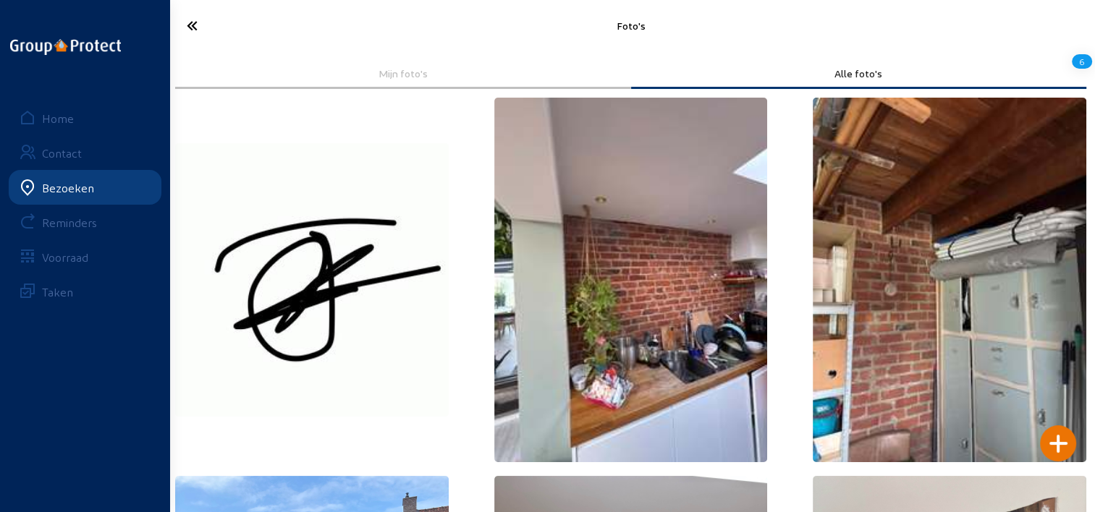
click at [188, 25] on icon at bounding box center [243, 25] width 129 height 25
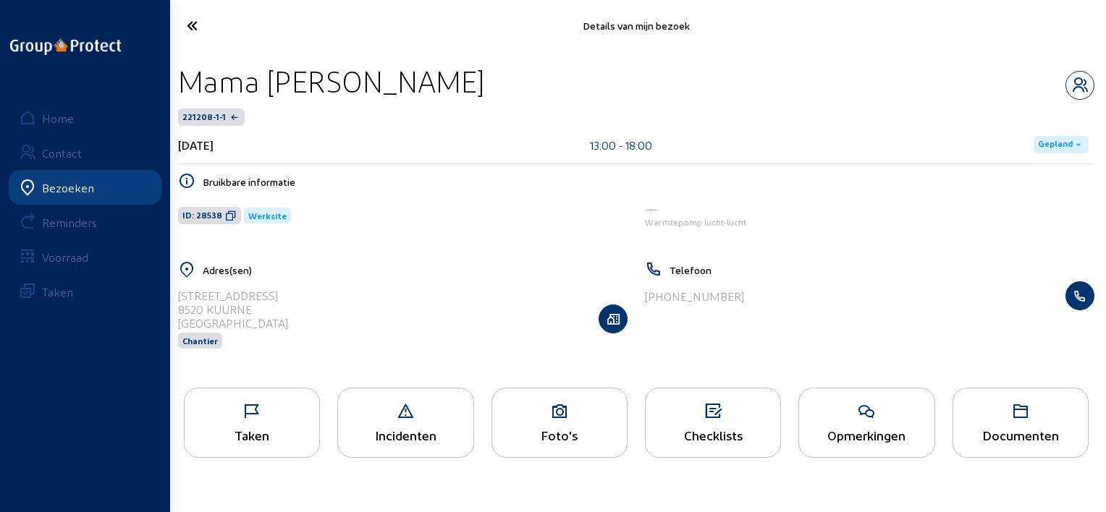
click at [190, 25] on icon at bounding box center [244, 25] width 130 height 25
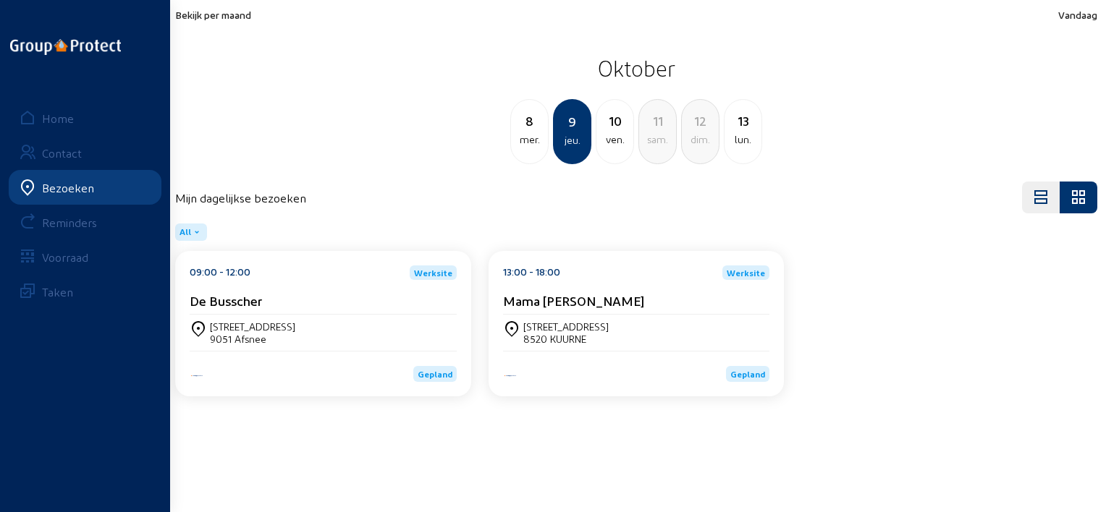
click at [622, 127] on div "10" at bounding box center [614, 121] width 37 height 20
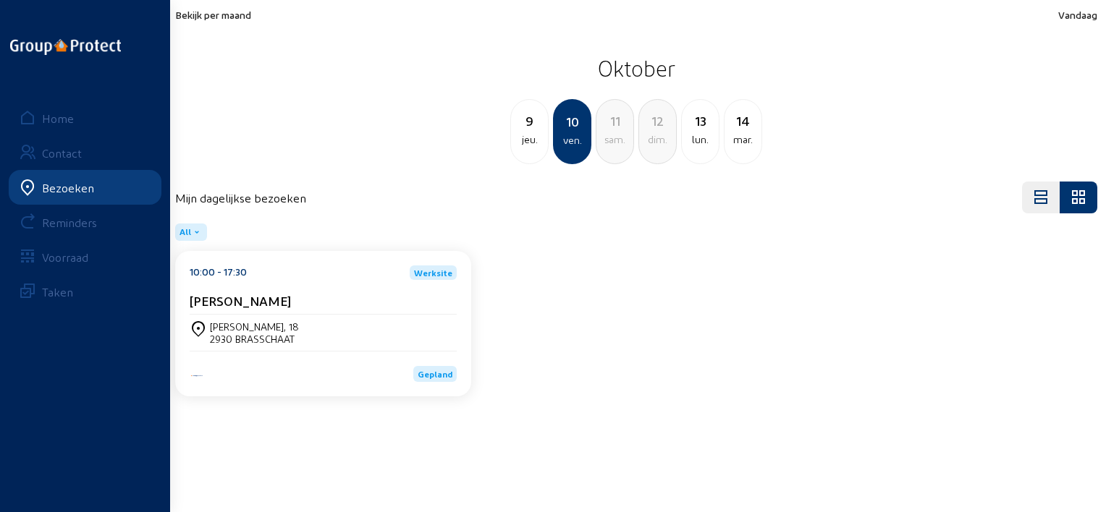
click at [350, 301] on div "[PERSON_NAME]" at bounding box center [323, 300] width 267 height 15
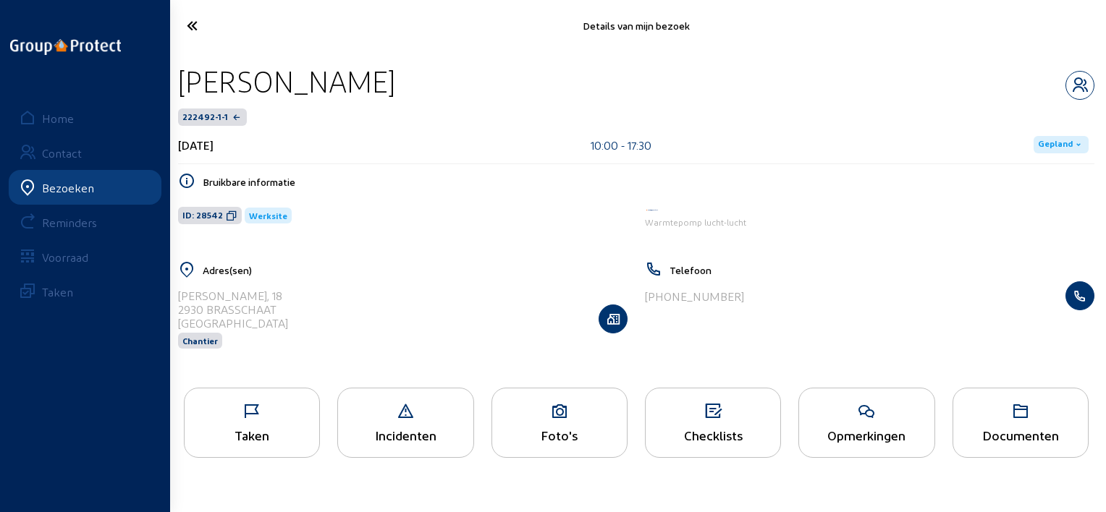
click at [250, 405] on icon at bounding box center [252, 411] width 135 height 17
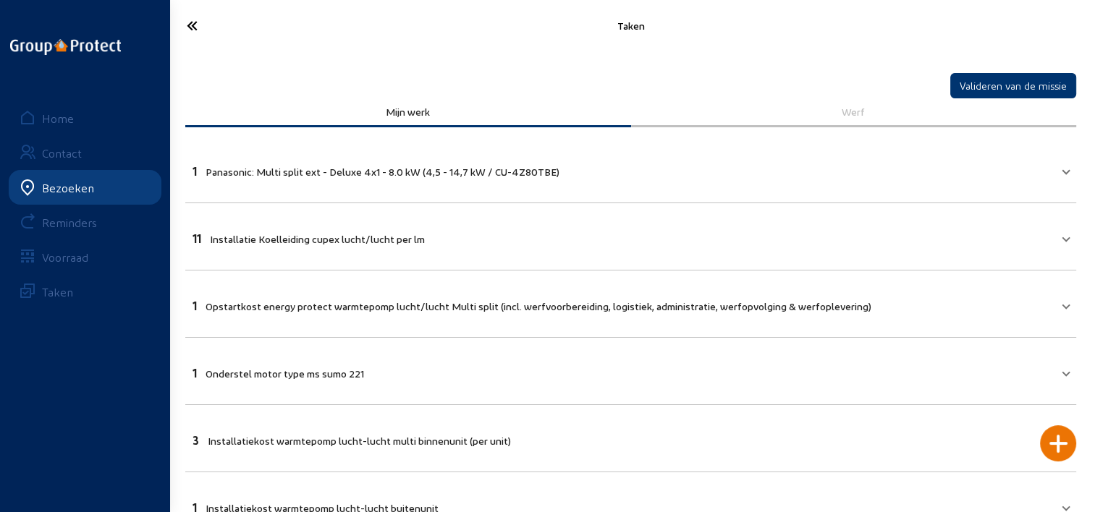
click at [184, 41] on cam-font-icon at bounding box center [243, 26] width 137 height 34
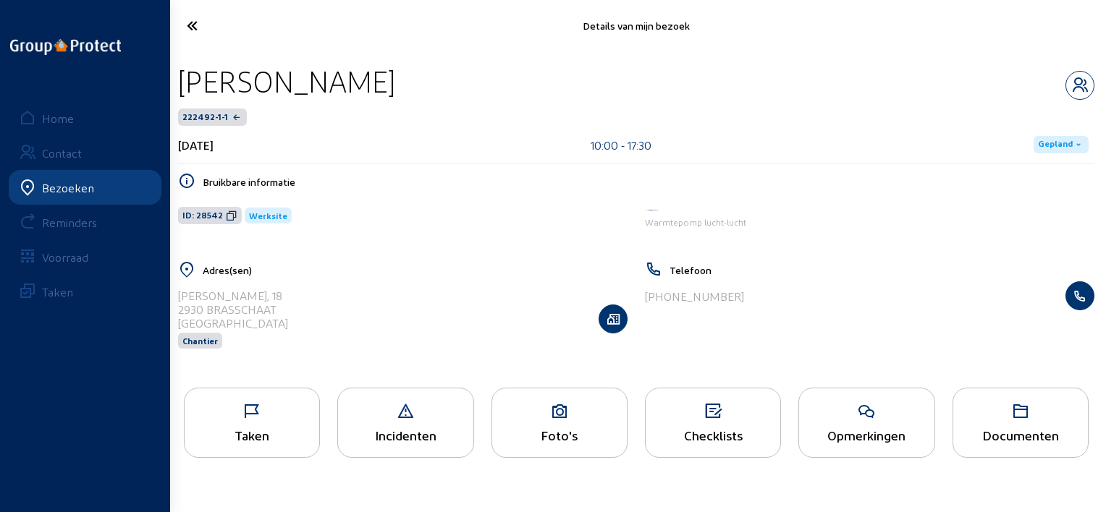
drag, startPoint x: 382, startPoint y: 85, endPoint x: 179, endPoint y: 67, distance: 203.4
click at [179, 67] on div "[PERSON_NAME]" at bounding box center [636, 81] width 916 height 37
copy div "[PERSON_NAME]"
